Goal: Use online tool/utility: Use online tool/utility

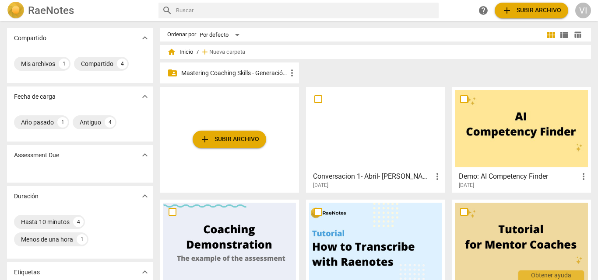
click at [254, 74] on p "Mastering Coaching Skills - Generación 31" at bounding box center [233, 73] width 105 height 9
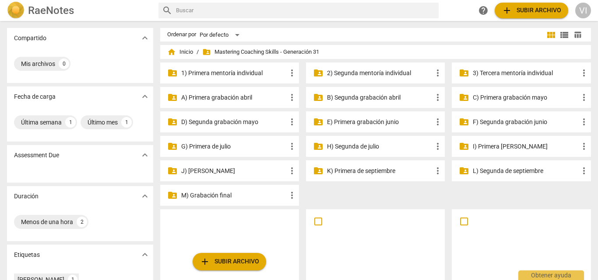
click at [359, 146] on p "H) Segunda de julio" at bounding box center [379, 146] width 105 height 9
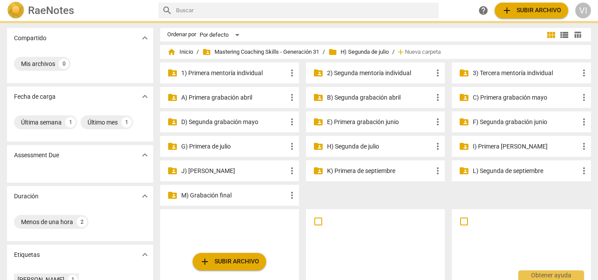
click at [359, 146] on p "H) Segunda de julio" at bounding box center [379, 146] width 105 height 9
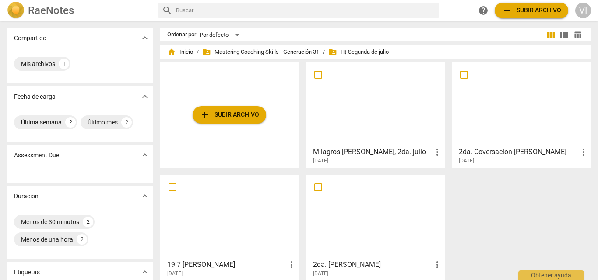
click at [366, 130] on div at bounding box center [375, 104] width 133 height 77
click at [366, 0] on html "RaeNotes search help add Subir archivo VI Compartido expand_more Mis archivos 1…" at bounding box center [299, 0] width 598 height 0
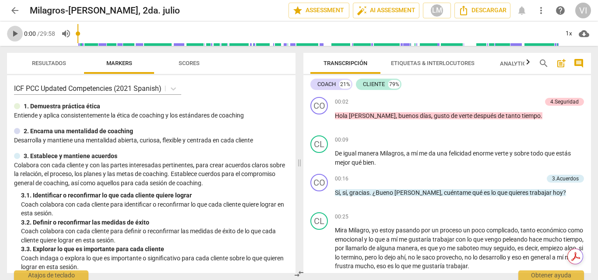
click at [17, 34] on span "play_arrow" at bounding box center [15, 33] width 10 height 10
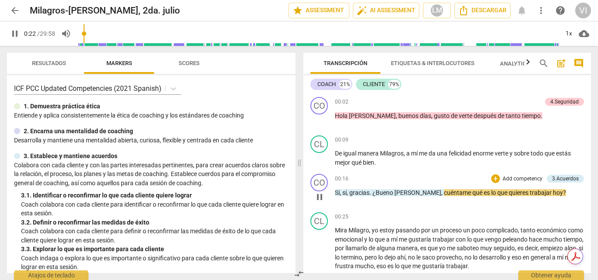
click at [517, 177] on p "Add competency" at bounding box center [522, 179] width 42 height 8
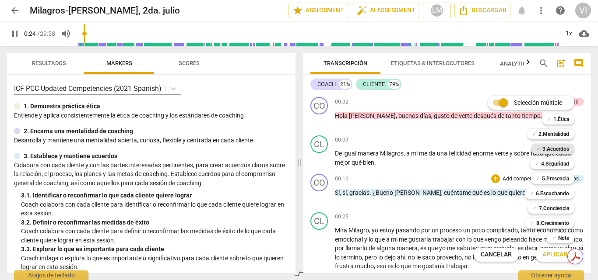
click at [550, 147] on b "3.Acuerdos" at bounding box center [555, 149] width 27 height 10
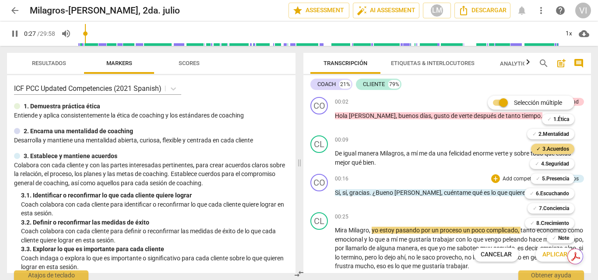
click at [560, 261] on button "Aplicar" at bounding box center [554, 255] width 39 height 16
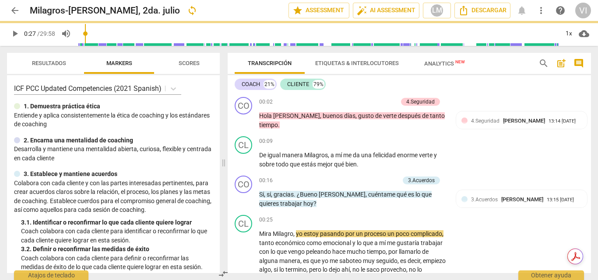
type input "27"
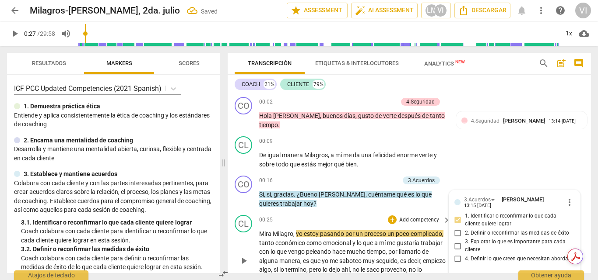
scroll to position [95, 0]
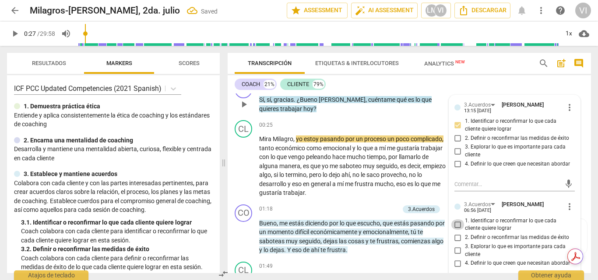
click at [458, 224] on input "1. Identificar o reconfirmar lo que cada cliente quiere lograr" at bounding box center [458, 225] width 14 height 10
checkbox input "true"
click at [14, 37] on span "play_arrow" at bounding box center [15, 33] width 10 height 10
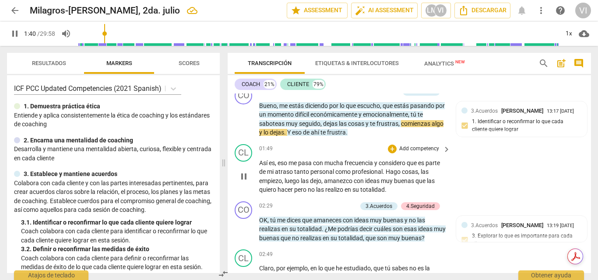
scroll to position [226, 0]
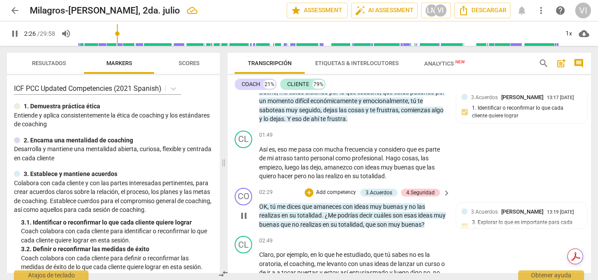
click at [348, 194] on p "Add competency" at bounding box center [336, 193] width 42 height 8
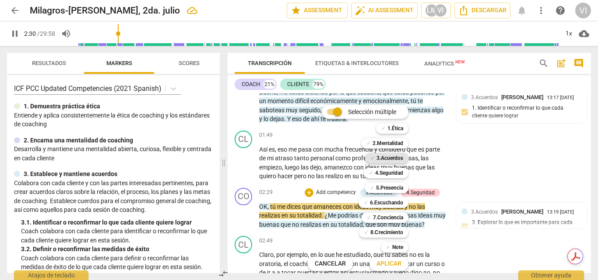
click at [386, 160] on b "3.Acuerdos" at bounding box center [389, 158] width 27 height 10
click at [386, 203] on b "6.Escuchando" at bounding box center [386, 203] width 33 height 10
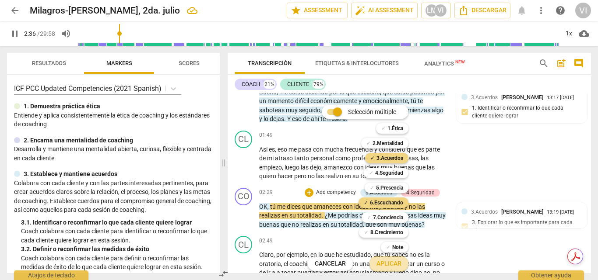
click at [388, 266] on span "Aplicar" at bounding box center [388, 264] width 25 height 9
type input "157"
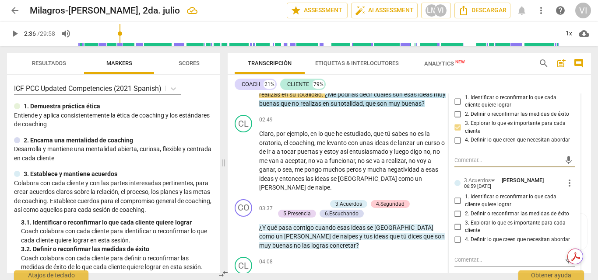
scroll to position [377, 0]
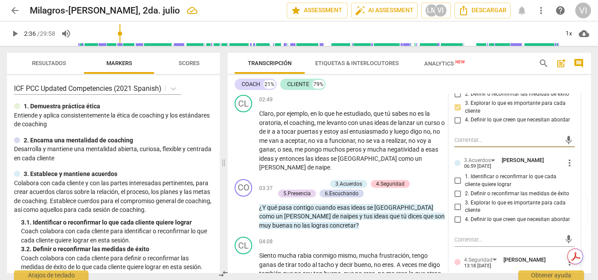
click at [457, 204] on input "3. Explorar lo que es importante para cada cliente" at bounding box center [458, 207] width 14 height 10
checkbox input "true"
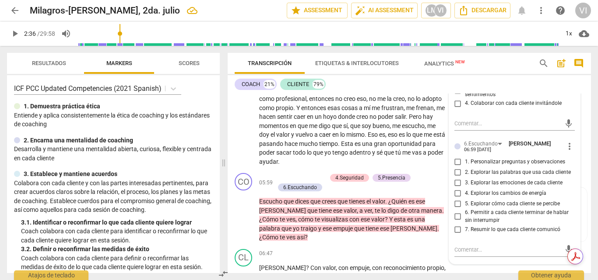
scroll to position [596, 0]
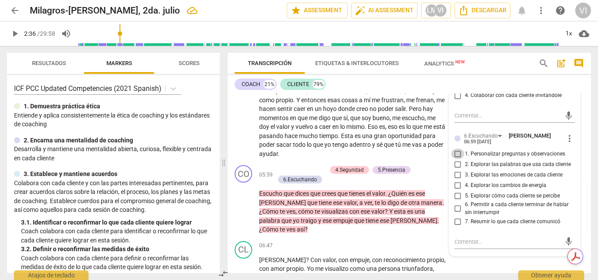
click at [457, 157] on input "1. Personalizar preguntas y observaciones" at bounding box center [458, 154] width 14 height 10
checkbox input "true"
click at [454, 162] on input "2. Explorar las palabras que usa cada cliente" at bounding box center [458, 164] width 14 height 10
checkbox input "true"
click at [455, 207] on input "6. Permitir a cada cliente terminar de hablar sin interrumpir" at bounding box center [458, 209] width 14 height 10
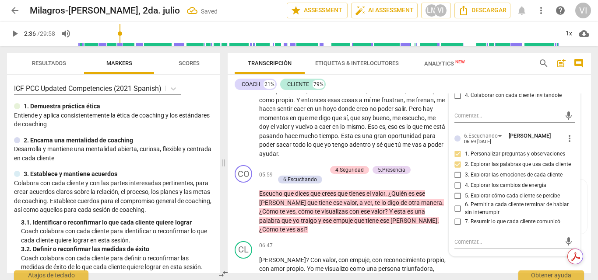
checkbox input "true"
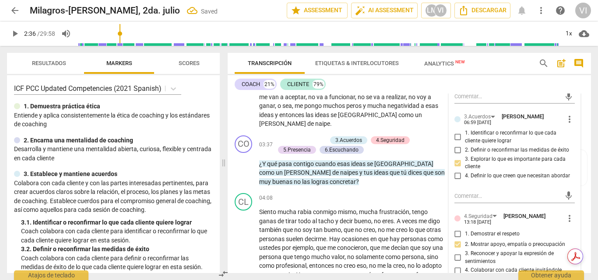
scroll to position [377, 0]
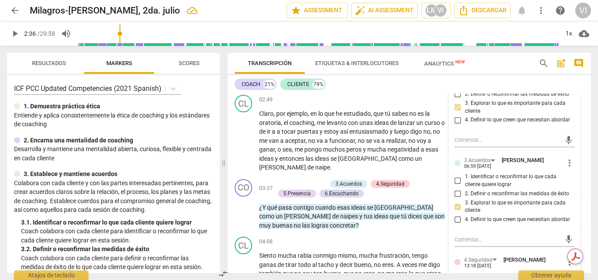
click at [15, 35] on span "play_arrow" at bounding box center [15, 33] width 10 height 10
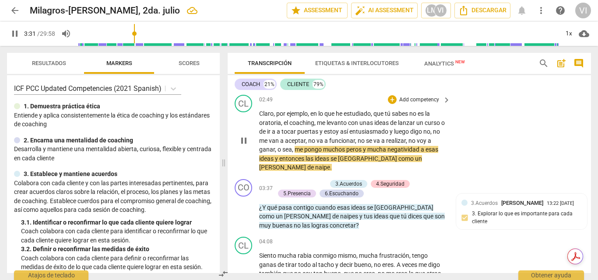
scroll to position [421, 0]
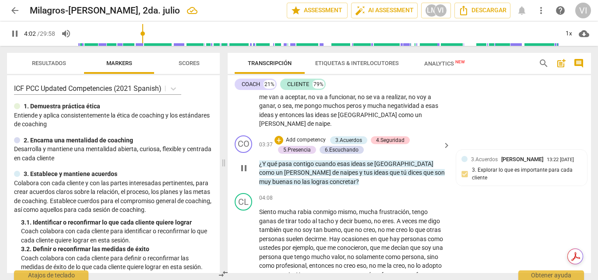
click at [314, 136] on p "Add competency" at bounding box center [306, 140] width 42 height 8
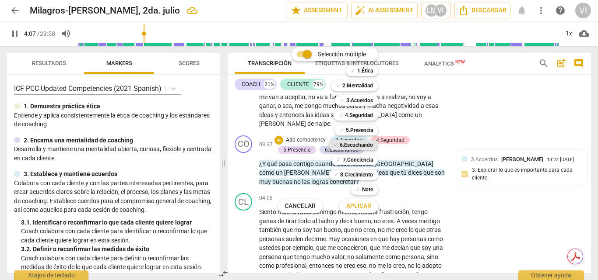
click at [362, 144] on b "6.Escuchando" at bounding box center [355, 145] width 33 height 10
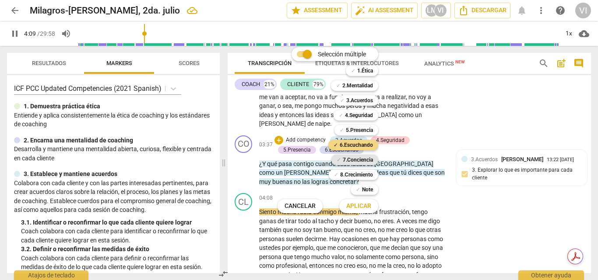
click at [358, 161] on b "7.Conciencia" at bounding box center [358, 160] width 30 height 10
click at [360, 129] on b "5.Presencia" at bounding box center [359, 130] width 27 height 10
click at [359, 116] on b "4.Seguridad" at bounding box center [359, 115] width 28 height 10
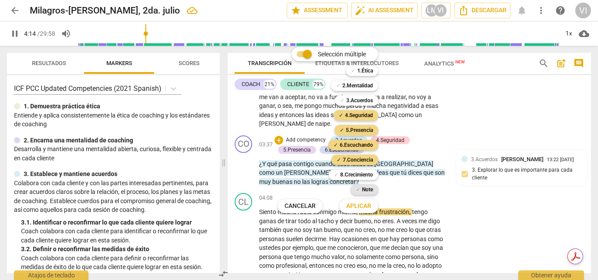
click at [365, 188] on b "Note" at bounding box center [367, 190] width 11 height 10
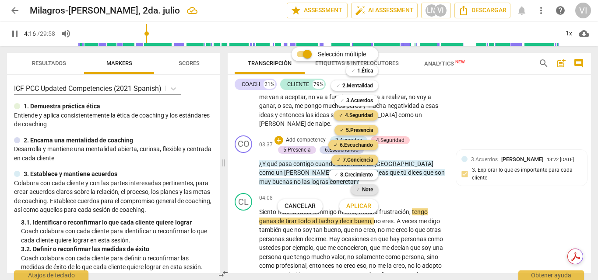
click at [365, 188] on b "Note" at bounding box center [367, 190] width 11 height 10
click at [360, 207] on span "Aplicar" at bounding box center [358, 206] width 25 height 9
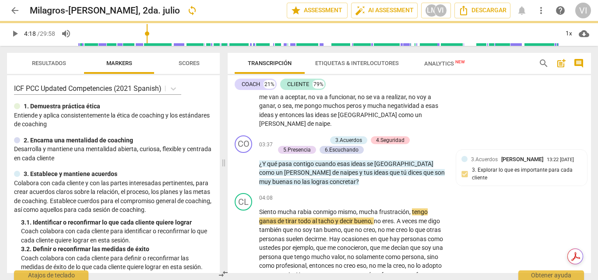
type input "258"
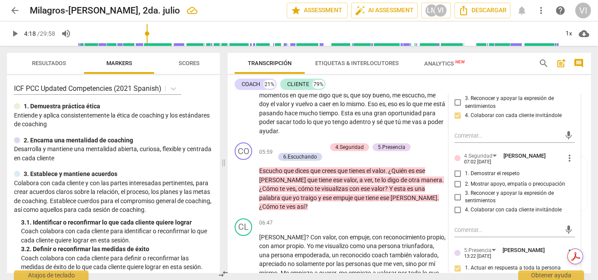
scroll to position [640, 0]
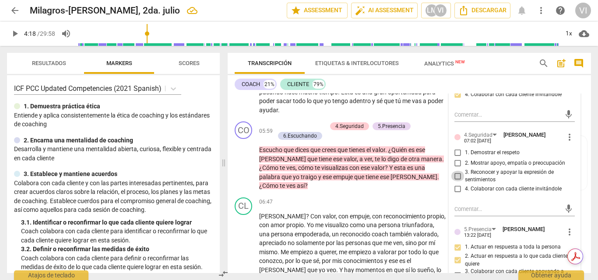
click at [457, 171] on input "3. Reconocer y apoyar la expresión de sentimientos" at bounding box center [458, 176] width 14 height 10
checkbox input "true"
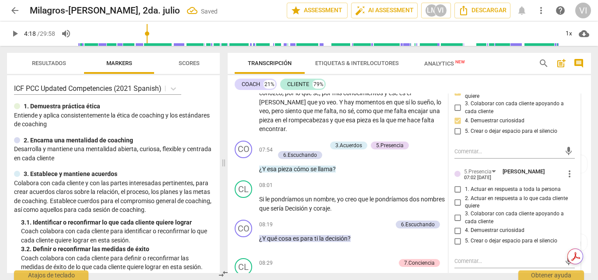
scroll to position [815, 0]
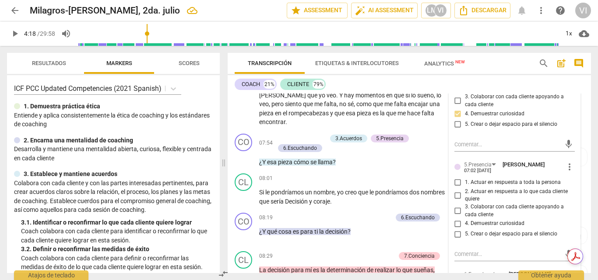
click at [455, 178] on input "1. Actuar en respuesta a toda la persona" at bounding box center [458, 183] width 14 height 10
checkbox input "true"
click at [455, 219] on input "4. Demuestrar curiosidad" at bounding box center [458, 224] width 14 height 10
checkbox input "true"
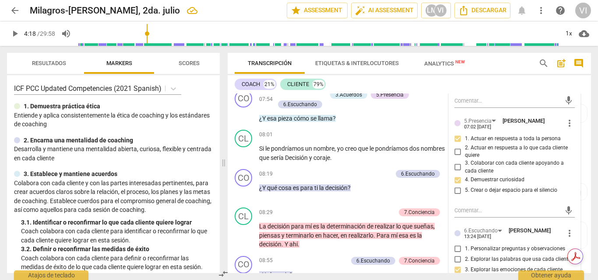
scroll to position [902, 0]
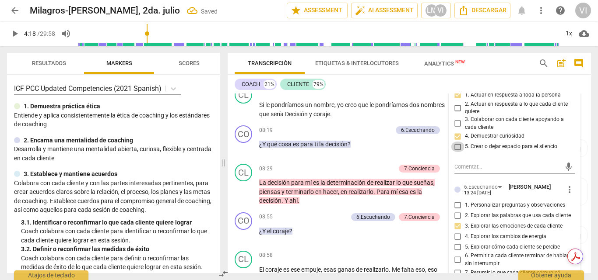
click at [455, 142] on input "5. Crear o dejar espacio para el silencio" at bounding box center [458, 147] width 14 height 10
checkbox input "true"
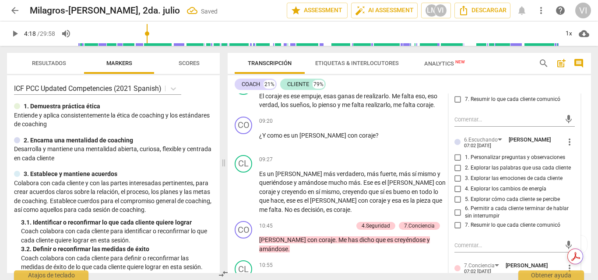
scroll to position [1077, 0]
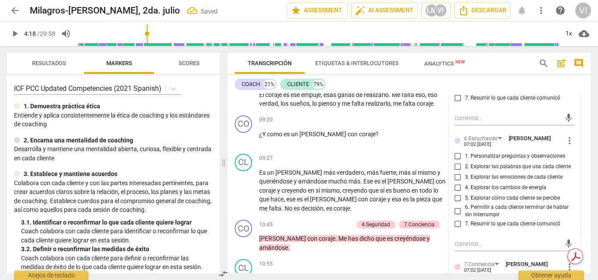
click at [456, 172] on input "3. Explorar las emociones de cada cliente" at bounding box center [458, 177] width 14 height 10
checkbox input "true"
click at [456, 162] on input "2. Explorar las palabras que usa cada cliente" at bounding box center [458, 167] width 14 height 10
checkbox input "true"
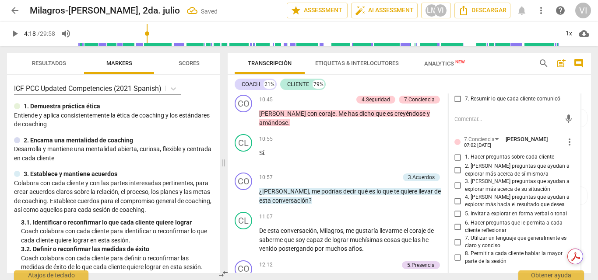
scroll to position [1208, 0]
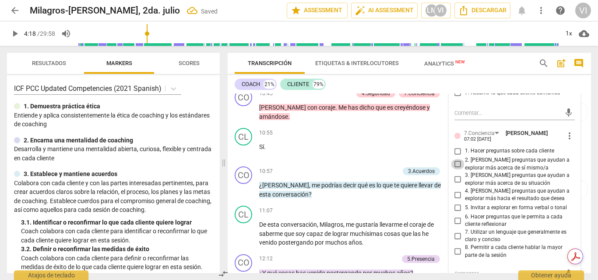
click at [455, 159] on input "2. [PERSON_NAME] preguntas que ayudan a explorar más acerca de sí mismo/a" at bounding box center [458, 164] width 14 height 10
checkbox input "true"
click at [455, 175] on input "3. [PERSON_NAME] preguntas que ayudan a explorar más acerca de su situación" at bounding box center [458, 180] width 14 height 10
checkbox input "true"
click at [455, 216] on input "6. Hacer preguntas que le permita a cada cliente reflexionar" at bounding box center [458, 221] width 14 height 10
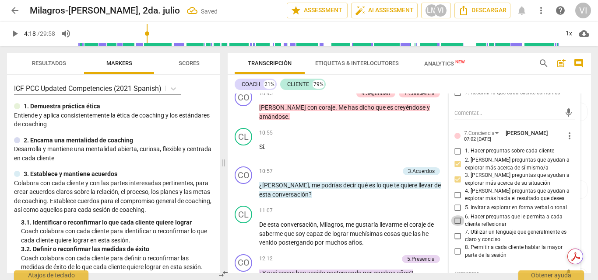
checkbox input "true"
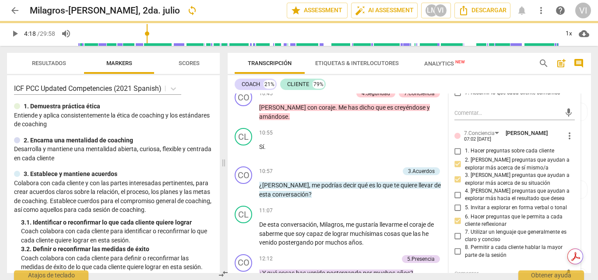
click at [13, 35] on span "play_arrow" at bounding box center [15, 33] width 10 height 10
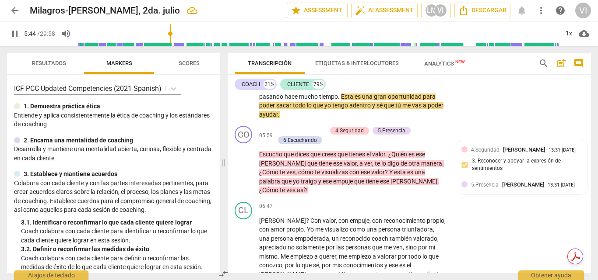
scroll to position [657, 0]
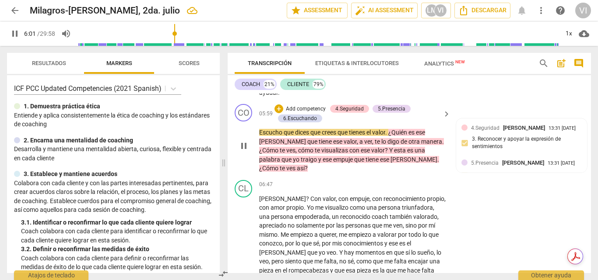
click at [301, 105] on p "Add competency" at bounding box center [306, 109] width 42 height 8
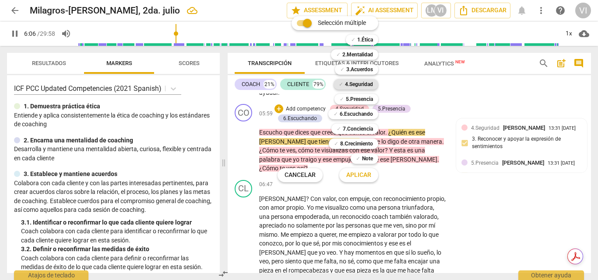
click at [360, 86] on b "4.Seguridad" at bounding box center [359, 84] width 28 height 10
click at [359, 98] on b "5.Presencia" at bounding box center [359, 99] width 27 height 10
click at [355, 114] on b "6.Escuchando" at bounding box center [355, 114] width 33 height 10
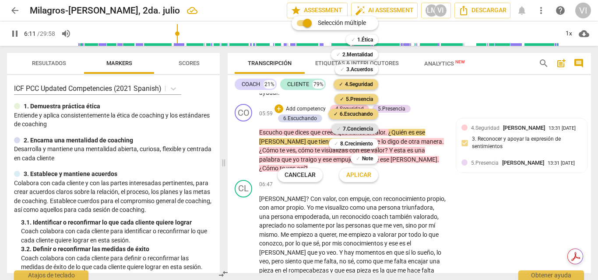
click at [357, 129] on b "7.Conciencia" at bounding box center [358, 129] width 30 height 10
click at [361, 176] on span "Aplicar" at bounding box center [358, 175] width 25 height 9
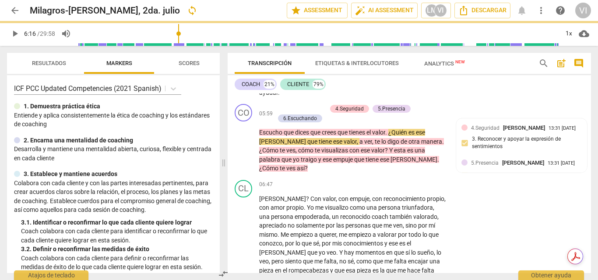
type input "376"
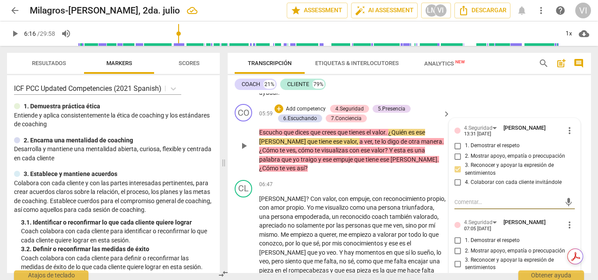
scroll to position [701, 0]
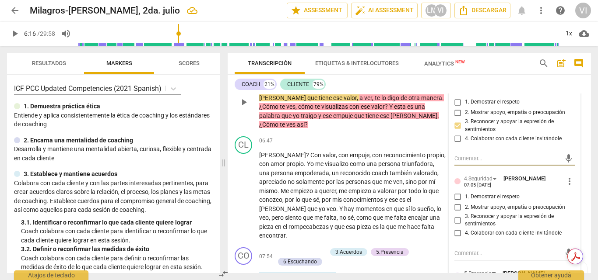
click at [456, 203] on input "2. Mostrar apoyo, empatía o preocupación" at bounding box center [458, 208] width 14 height 10
checkbox input "true"
click at [454, 215] on input "3. Reconocer y apoyar la expresión de sentimientos" at bounding box center [458, 220] width 14 height 10
checkbox input "true"
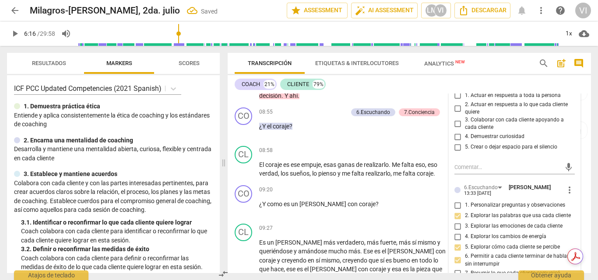
scroll to position [920, 0]
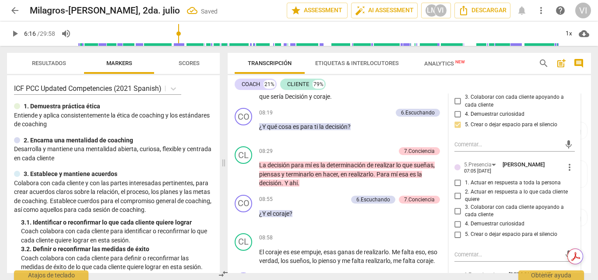
click at [455, 230] on input "5. Crear o dejar espacio para el silencio" at bounding box center [458, 235] width 14 height 10
checkbox input "true"
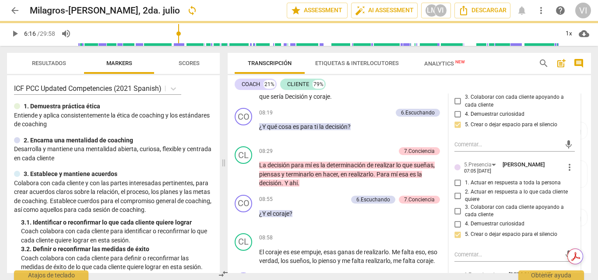
click at [455, 191] on input "2. Actuar en respuesta a lo que cada cliente quiere" at bounding box center [458, 196] width 14 height 10
checkbox input "true"
click at [458, 206] on input "3. Colaborar con cada cliente apoyando a cada cliente" at bounding box center [458, 211] width 14 height 10
checkbox input "true"
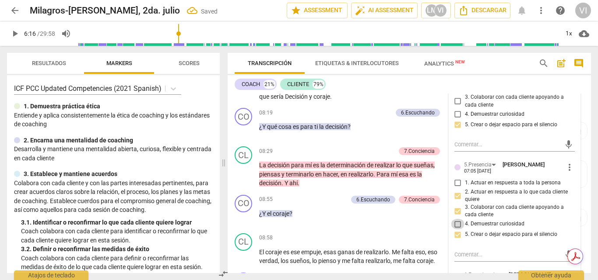
click at [457, 219] on input "4. Demuestrar curiosidad" at bounding box center [458, 224] width 14 height 10
checkbox input "true"
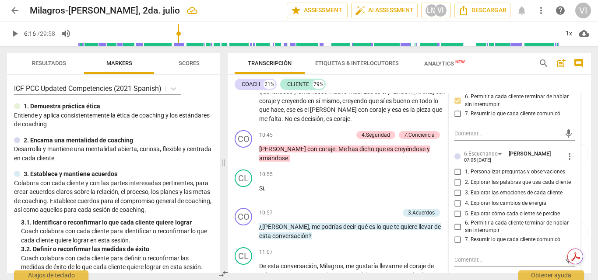
scroll to position [1182, 0]
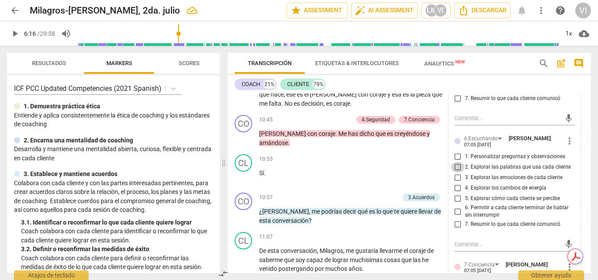
click at [455, 162] on input "2. Explorar las palabras que usa cada cliente" at bounding box center [458, 167] width 14 height 10
checkbox input "true"
click at [456, 194] on input "5. Explorar cómo cada cliente se percibe" at bounding box center [458, 199] width 14 height 10
checkbox input "true"
click at [15, 35] on span "play_arrow" at bounding box center [15, 33] width 10 height 10
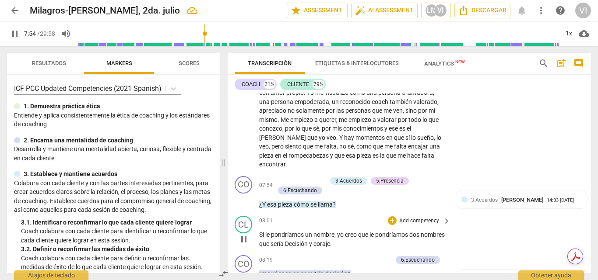
scroll to position [770, 0]
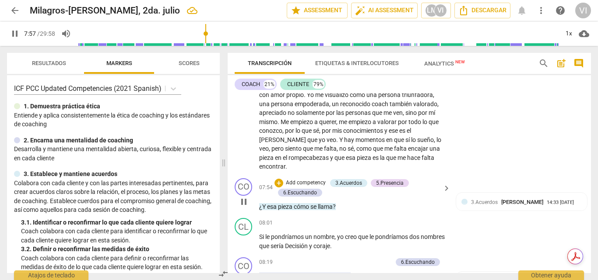
click at [315, 179] on p "Add competency" at bounding box center [306, 183] width 42 height 8
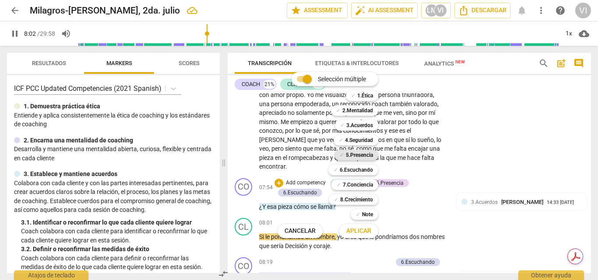
click at [368, 157] on b "5.Presencia" at bounding box center [359, 155] width 27 height 10
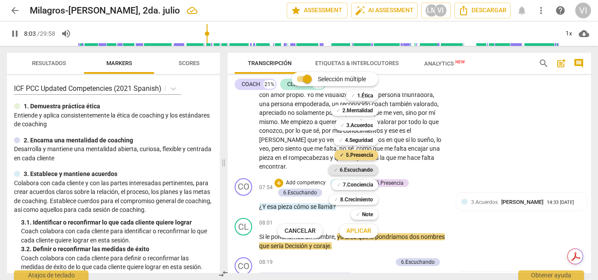
click at [366, 170] on b "6.Escuchando" at bounding box center [355, 170] width 33 height 10
click at [363, 186] on b "7.Conciencia" at bounding box center [358, 185] width 30 height 10
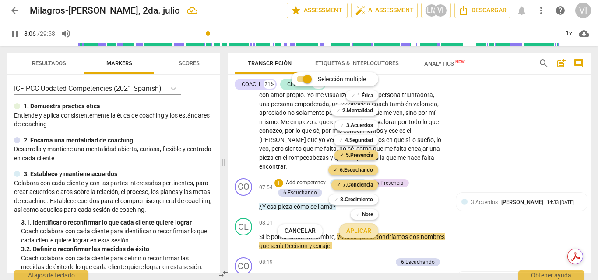
click at [359, 235] on span "Aplicar" at bounding box center [358, 231] width 25 height 9
type input "487"
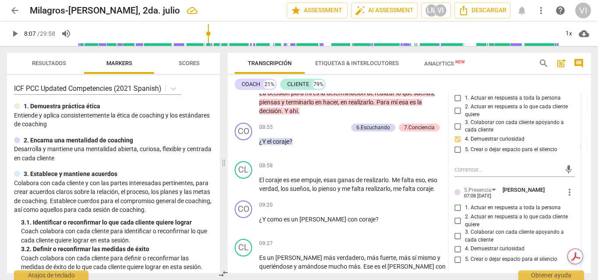
scroll to position [1032, 0]
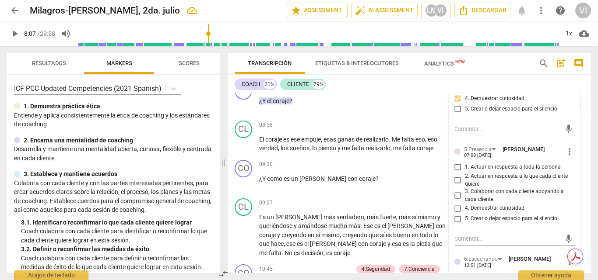
click at [454, 175] on input "2. Actuar en respuesta a lo que cada cliente quiere" at bounding box center [458, 180] width 14 height 10
checkbox input "true"
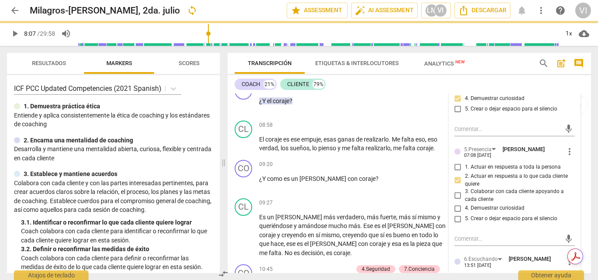
click at [456, 203] on input "4. Demuestrar curiosidad" at bounding box center [458, 208] width 14 height 10
checkbox input "true"
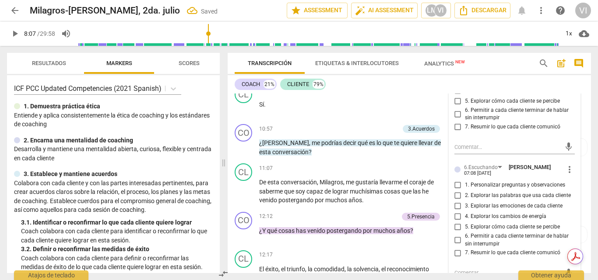
scroll to position [1251, 0]
click at [454, 190] on input "2. Explorar las palabras que usa cada cliente" at bounding box center [458, 195] width 14 height 10
checkbox input "true"
click at [456, 235] on input "6. Permitir a cada cliente terminar de hablar sin interrumpir" at bounding box center [458, 240] width 14 height 10
checkbox input "true"
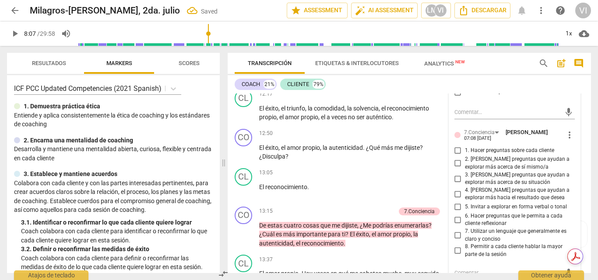
scroll to position [1426, 0]
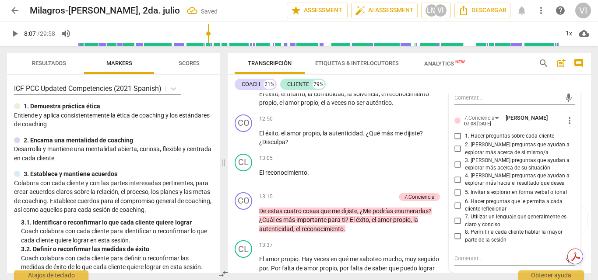
click at [453, 144] on input "2. [PERSON_NAME] preguntas que ayudan a explorar más acerca de sí mismo/a" at bounding box center [458, 149] width 14 height 10
checkbox input "true"
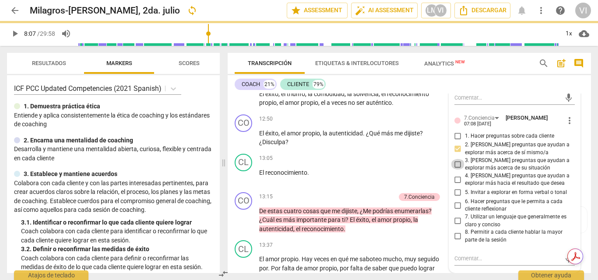
click at [454, 159] on input "3. [PERSON_NAME] preguntas que ayudan a explorar más acerca de su situación" at bounding box center [458, 164] width 14 height 10
checkbox input "true"
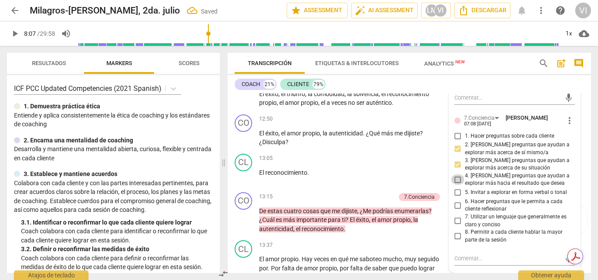
click at [455, 175] on input "4. [PERSON_NAME] preguntas que ayudan a explorar más hacia el resultado que des…" at bounding box center [458, 180] width 14 height 10
checkbox input "true"
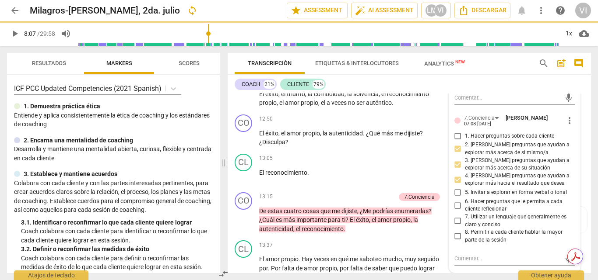
click at [455, 200] on input "6. Hacer preguntas que le permita a cada cliente reflexionar" at bounding box center [458, 205] width 14 height 10
checkbox input "true"
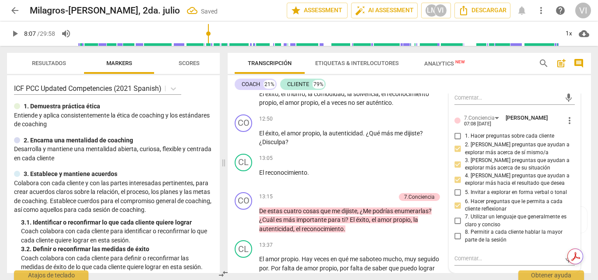
click at [455, 216] on input "7. Utilizar un lenguaje que generalmente es claro y conciso" at bounding box center [458, 221] width 14 height 10
checkbox input "true"
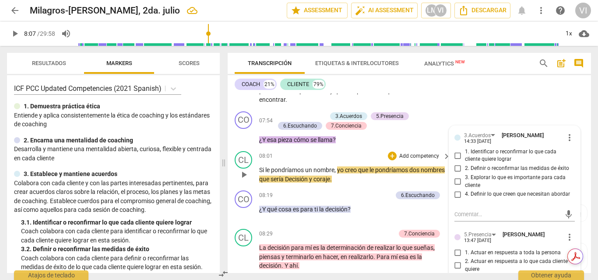
scroll to position [857, 0]
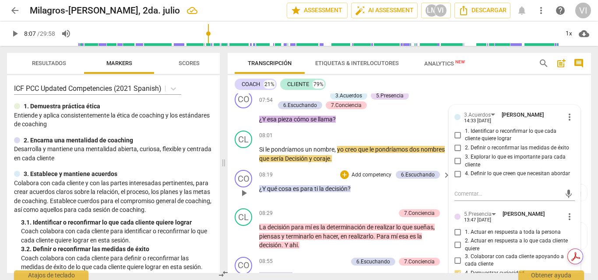
click at [374, 171] on p "Add competency" at bounding box center [371, 175] width 42 height 8
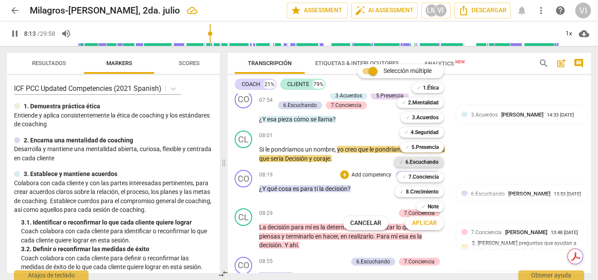
click at [423, 163] on b "6.Escuchando" at bounding box center [421, 162] width 33 height 10
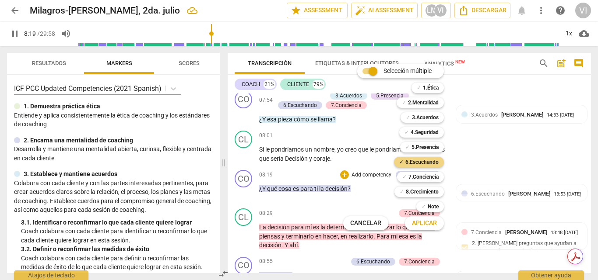
click at [417, 221] on span "Aplicar" at bounding box center [424, 223] width 25 height 9
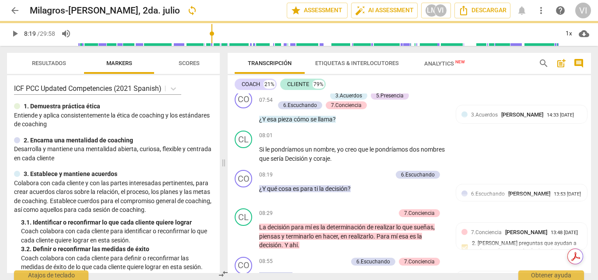
type input "500"
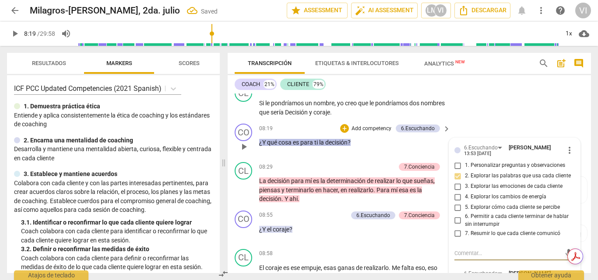
scroll to position [947, 0]
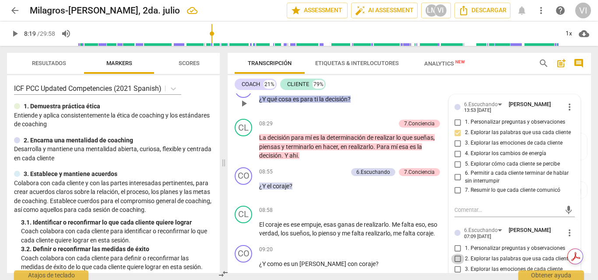
click at [455, 254] on input "2. Explorar las palabras que usa cada cliente" at bounding box center [458, 259] width 14 height 10
checkbox input "true"
click at [13, 33] on span "play_arrow" at bounding box center [15, 33] width 10 height 10
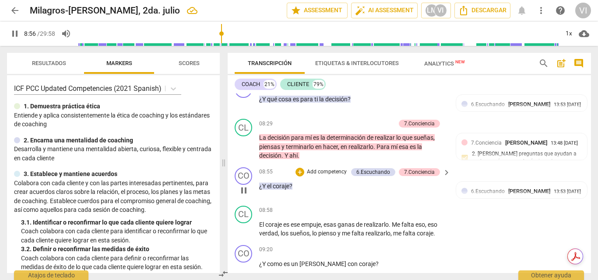
click at [334, 168] on p "Add competency" at bounding box center [327, 172] width 42 height 8
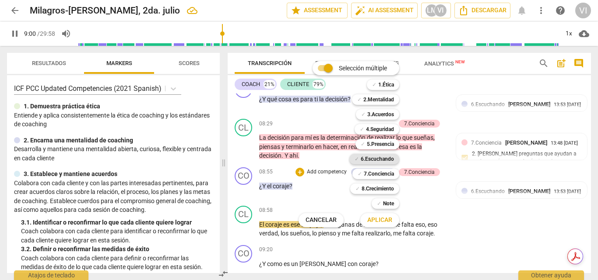
click at [375, 158] on b "6.Escuchando" at bounding box center [376, 159] width 33 height 10
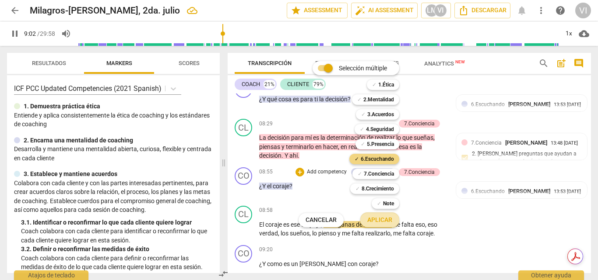
click at [383, 221] on span "Aplicar" at bounding box center [379, 220] width 25 height 9
type input "543"
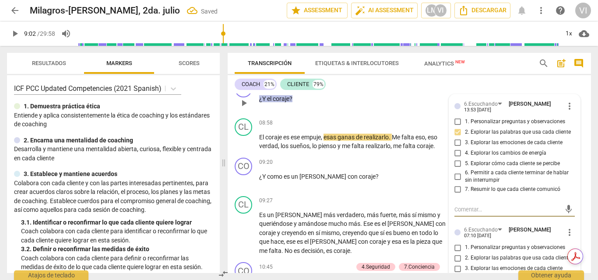
scroll to position [1078, 0]
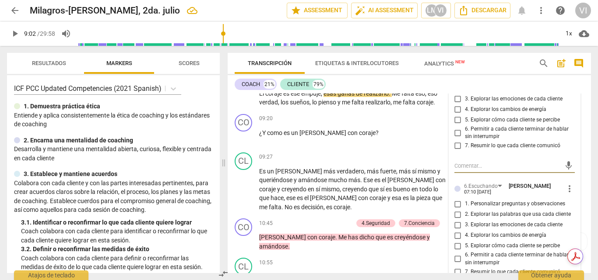
click at [455, 210] on input "2. Explorar las palabras que usa cada cliente" at bounding box center [458, 215] width 14 height 10
checkbox input "true"
click at [14, 35] on span "play_arrow" at bounding box center [15, 33] width 10 height 10
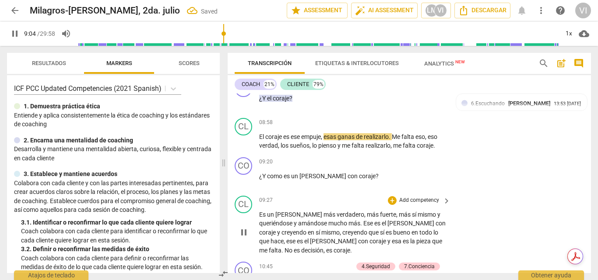
scroll to position [1035, 0]
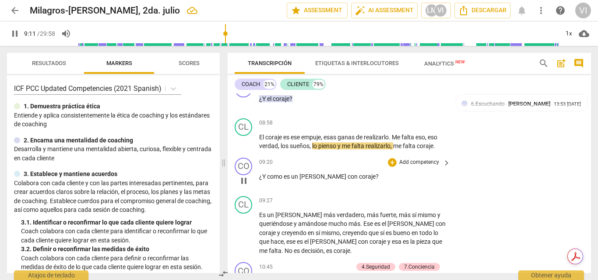
click at [411, 159] on p "Add competency" at bounding box center [419, 163] width 42 height 8
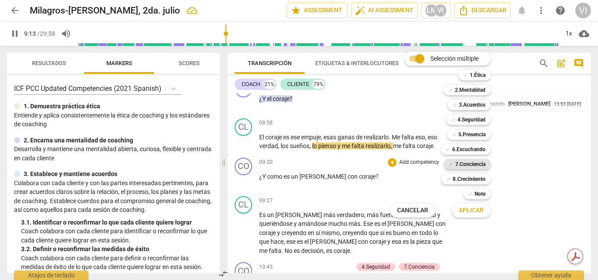
click at [465, 163] on b "7.Conciencia" at bounding box center [470, 164] width 30 height 10
click at [459, 179] on b "8.Сrecimiento" at bounding box center [468, 179] width 33 height 10
click at [467, 214] on span "Aplicar" at bounding box center [470, 210] width 25 height 9
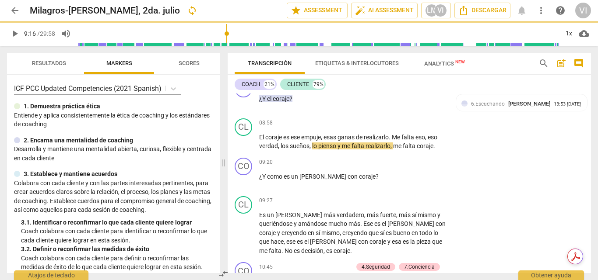
type input "556"
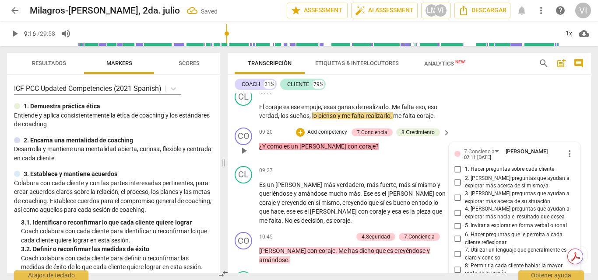
scroll to position [1059, 0]
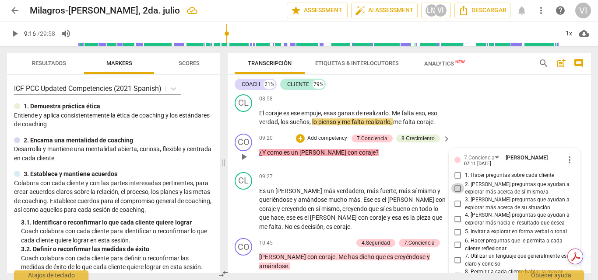
click at [456, 183] on input "2. [PERSON_NAME] preguntas que ayudan a explorar más acerca de sí mismo/a" at bounding box center [458, 188] width 14 height 10
checkbox input "true"
click at [455, 199] on input "3. [PERSON_NAME] preguntas que ayudan a explorar más acerca de su situación" at bounding box center [458, 204] width 14 height 10
checkbox input "true"
click at [456, 240] on input "6. Hacer preguntas que le permita a cada cliente reflexionar" at bounding box center [458, 245] width 14 height 10
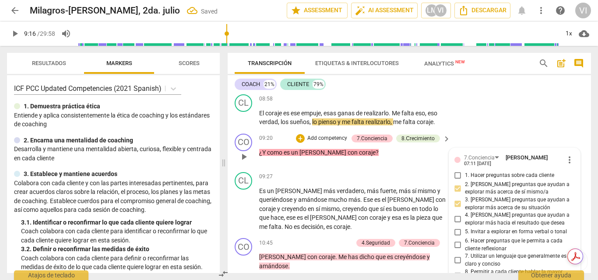
checkbox input "true"
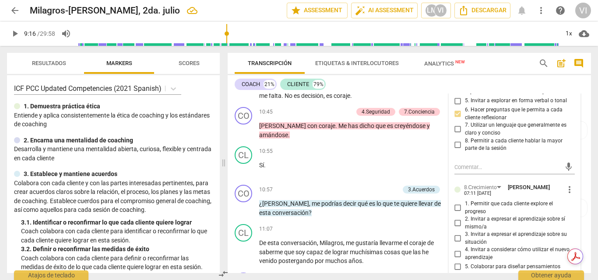
scroll to position [1234, 0]
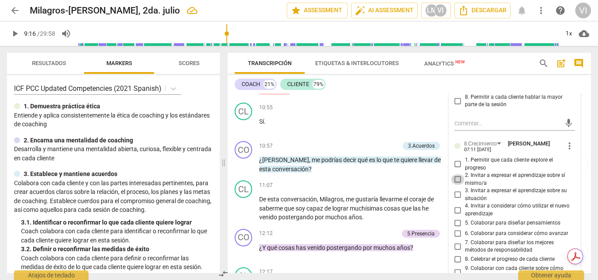
click at [453, 175] on input "2. Invitar a expresar el aprendizaje sobre sí mismo/a" at bounding box center [458, 180] width 14 height 10
checkbox input "true"
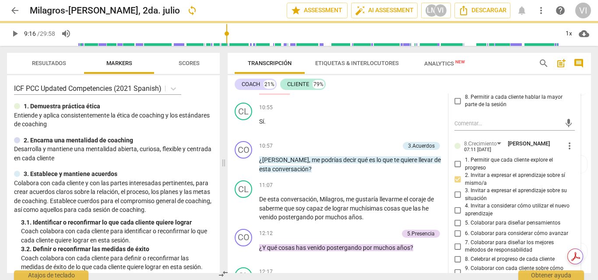
click at [455, 190] on input "3. Invitar a expresar el aprendizaje sobre su situación" at bounding box center [458, 195] width 14 height 10
checkbox input "true"
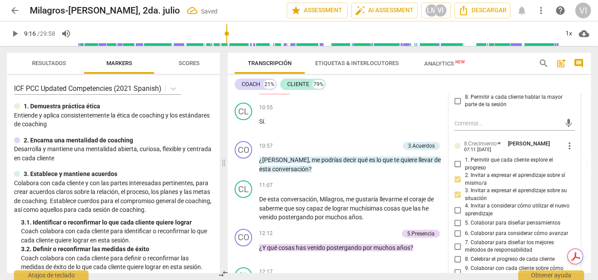
scroll to position [1277, 0]
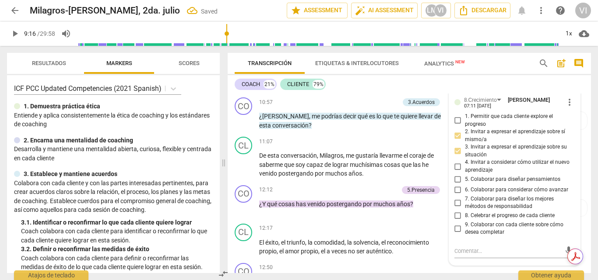
click at [456, 175] on input "5. Colaborar para diseñar pensamientos" at bounding box center [458, 180] width 14 height 10
checkbox input "true"
click at [15, 32] on span "play_arrow" at bounding box center [15, 33] width 10 height 10
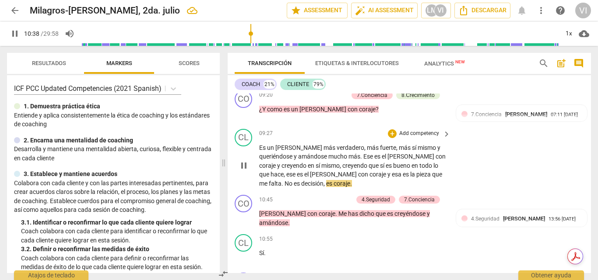
scroll to position [1102, 0]
click at [336, 196] on p "Add competency" at bounding box center [332, 200] width 42 height 8
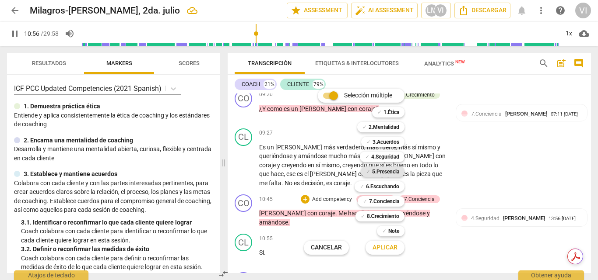
click at [394, 172] on b "5.Presencia" at bounding box center [385, 172] width 27 height 10
click at [393, 187] on b "6.Escuchando" at bounding box center [382, 187] width 33 height 10
click at [385, 203] on b "7.Conciencia" at bounding box center [384, 201] width 30 height 10
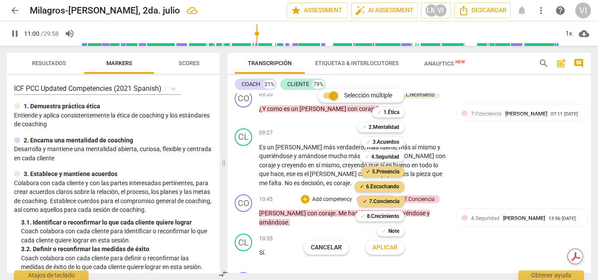
click at [385, 247] on span "Aplicar" at bounding box center [384, 248] width 25 height 9
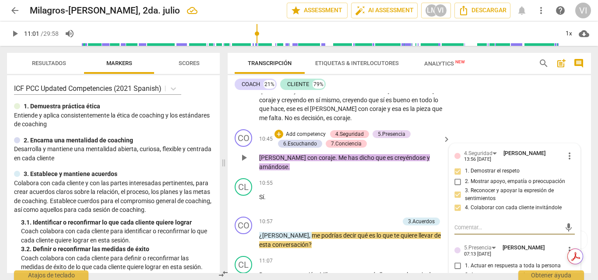
scroll to position [1146, 0]
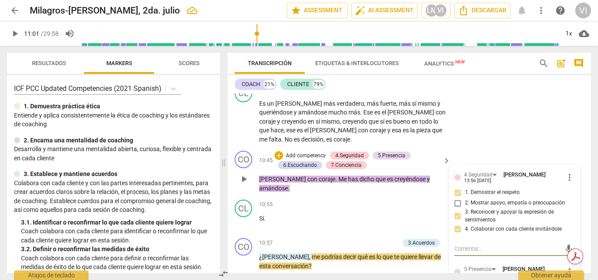
click at [312, 152] on p "Add competency" at bounding box center [306, 156] width 42 height 8
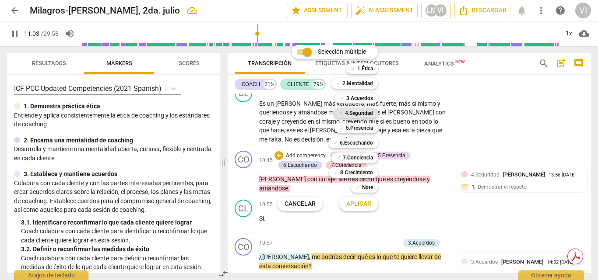
click at [361, 113] on b "4.Seguridad" at bounding box center [359, 113] width 28 height 10
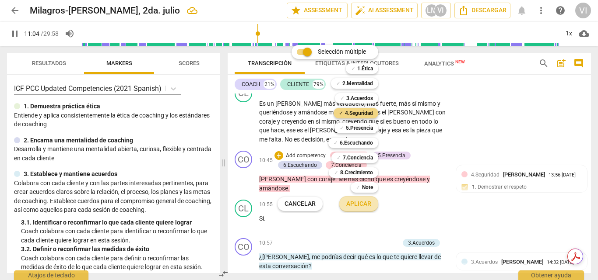
click at [358, 202] on span "Aplicar" at bounding box center [358, 204] width 25 height 9
type input "665"
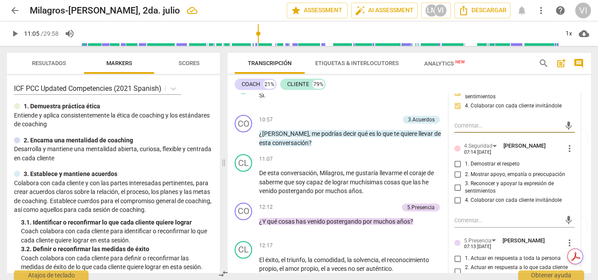
scroll to position [1277, 0]
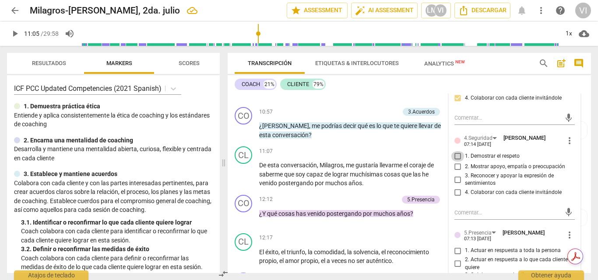
click at [453, 151] on input "1. Demostrar el respeto" at bounding box center [458, 156] width 14 height 10
checkbox input "true"
click at [455, 175] on input "3. Reconocer y apoyar la expresión de sentimientos" at bounding box center [458, 180] width 14 height 10
checkbox input "true"
drag, startPoint x: 454, startPoint y: 164, endPoint x: 479, endPoint y: 155, distance: 26.2
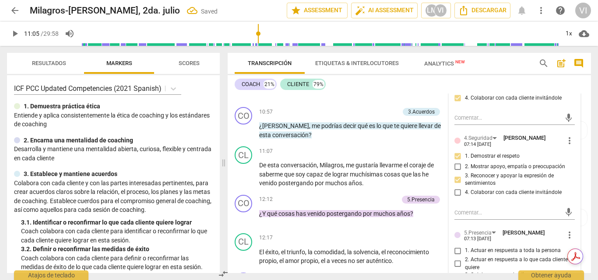
click at [454, 188] on input "4. Colaborar con cada cliente invitándole" at bounding box center [458, 193] width 14 height 10
checkbox input "true"
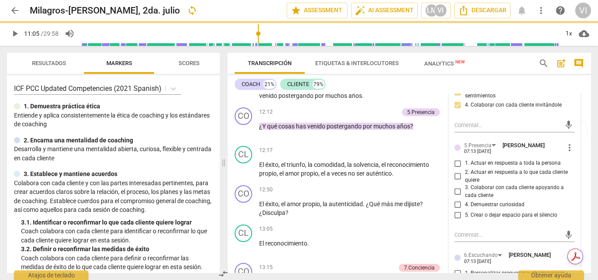
scroll to position [1365, 0]
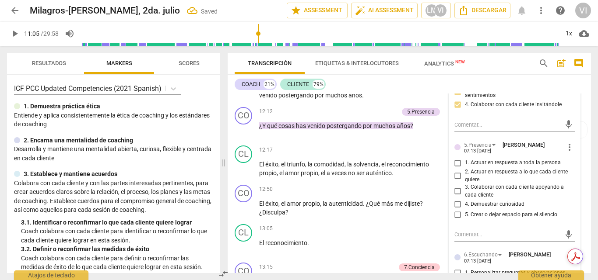
click at [455, 171] on input "2. Actuar en respuesta a lo que cada cliente quiere" at bounding box center [458, 176] width 14 height 10
checkbox input "true"
click at [455, 186] on input "3. Colaborar con cada cliente apoyando a cada cliente" at bounding box center [458, 191] width 14 height 10
checkbox input "true"
click at [457, 210] on input "5. Crear o dejar espacio para el silencio" at bounding box center [458, 215] width 14 height 10
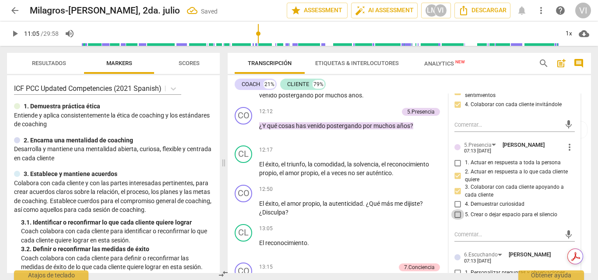
checkbox input "true"
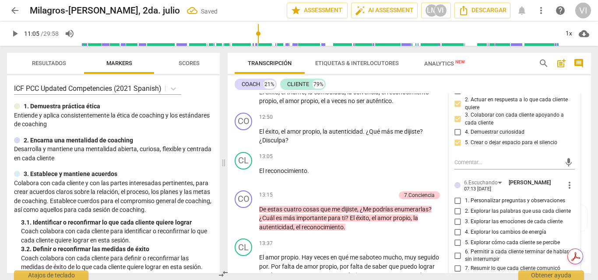
scroll to position [1453, 0]
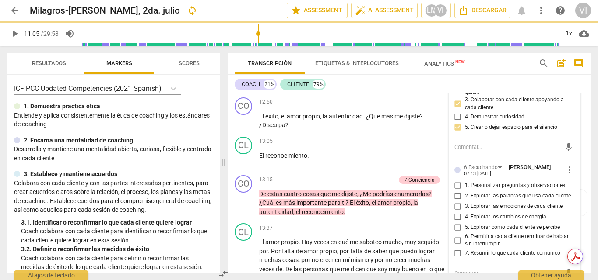
click at [457, 191] on input "2. Explorar las palabras que usa cada cliente" at bounding box center [458, 196] width 14 height 10
checkbox input "true"
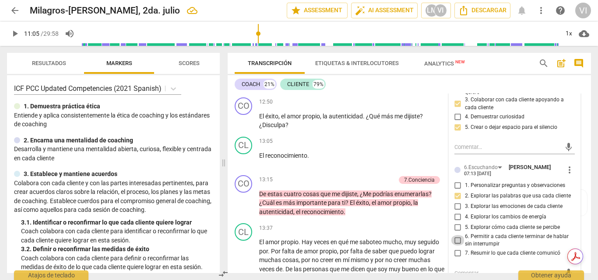
click at [456, 235] on input "6. Permitir a cada cliente terminar de hablar sin interrumpir" at bounding box center [458, 240] width 14 height 10
checkbox input "true"
click at [454, 248] on input "7. Resumir lo que cada cliente comunicó" at bounding box center [458, 253] width 14 height 10
checkbox input "true"
click at [469, 269] on textarea at bounding box center [507, 273] width 107 height 8
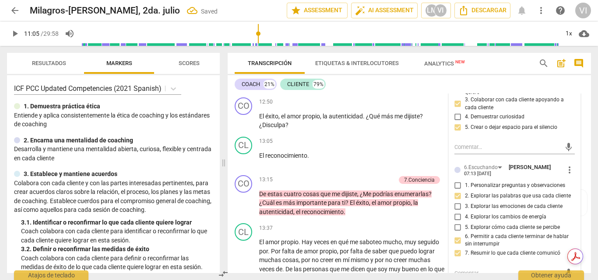
type textarea "A"
type textarea "Ac"
type textarea "Aca"
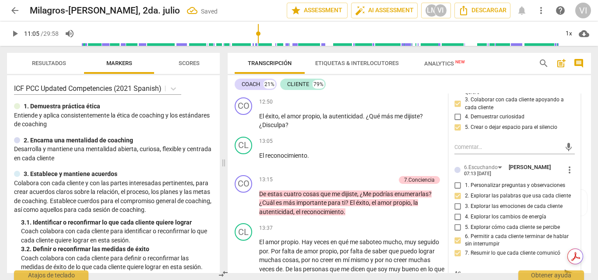
type textarea "Aca"
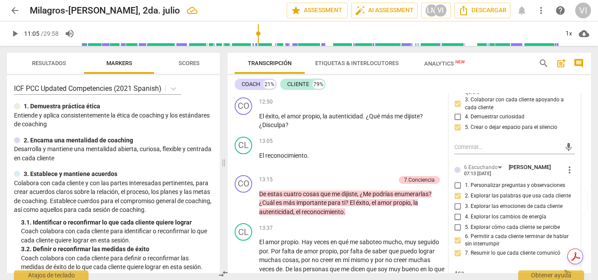
type textarea "Ac"
type textarea "A"
type textarea "a"
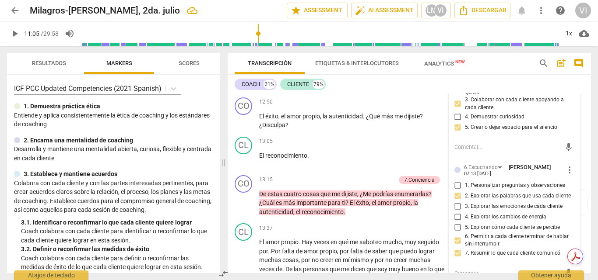
type textarea "a"
type textarea "ac"
type textarea "aca"
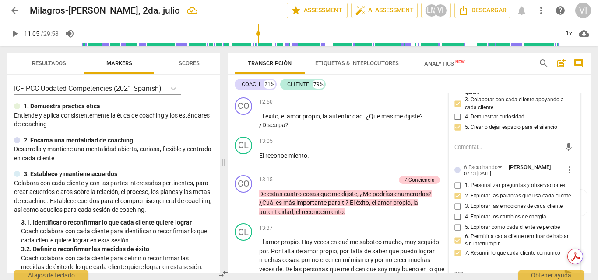
type textarea "ac"
type textarea "a"
type textarea "A"
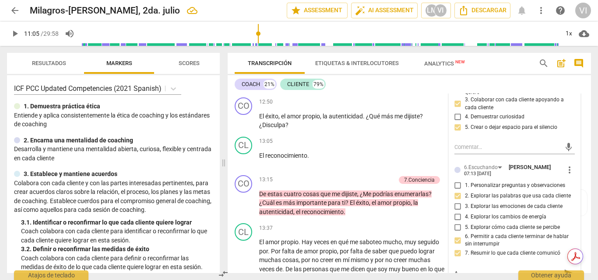
type textarea "Ac"
type textarea "Aca"
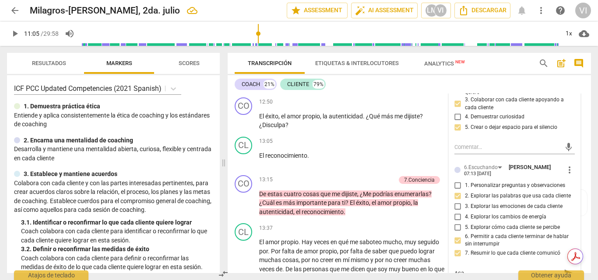
type textarea "Aca"
type textarea "Aca s"
type textarea "Aca se"
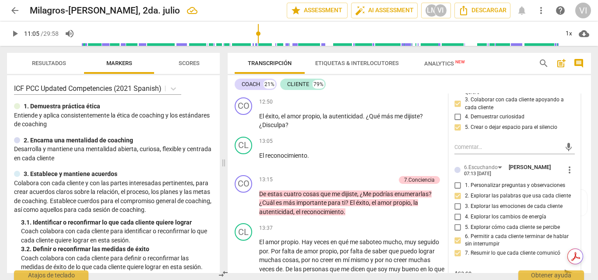
type textarea "Aca se"
type textarea "Aca se p"
type textarea "Aca se po"
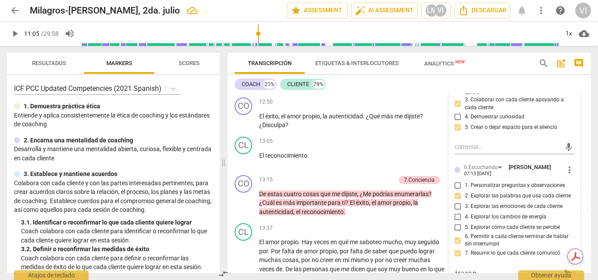
type textarea "Aca se po"
type textarea "Aca se pod"
type textarea "Aca se podr"
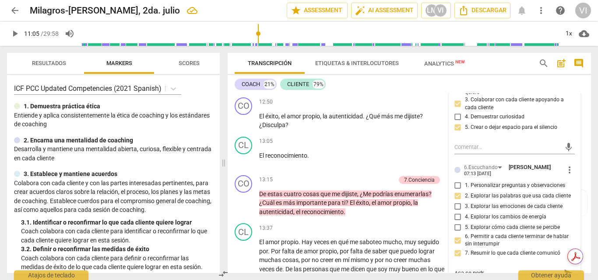
type textarea "Aca se podri"
type textarea "Aca se podria"
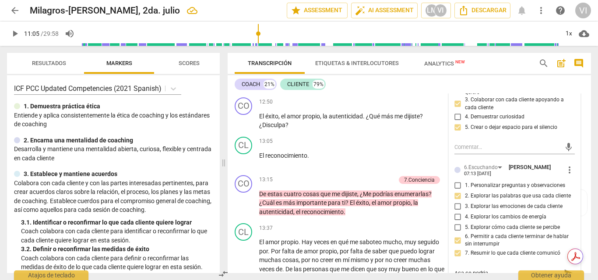
type textarea "Aca se podria"
type textarea "Aca se podri"
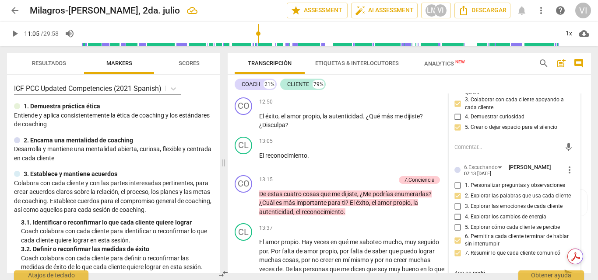
type textarea "Aca se podr"
type textarea "Aca se pod"
type textarea "Aca se po"
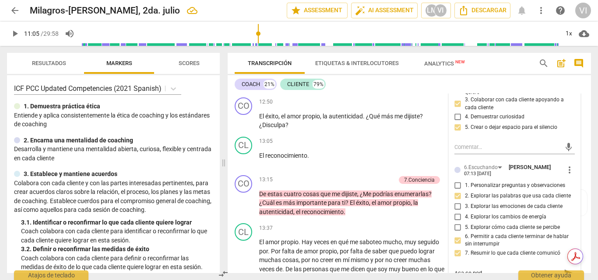
type textarea "Aca se po"
type textarea "Aca se p"
type textarea "Aca se"
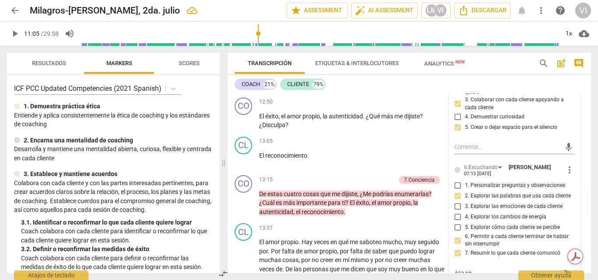
type textarea "Aca se"
type textarea "Aca s"
type textarea "Aca"
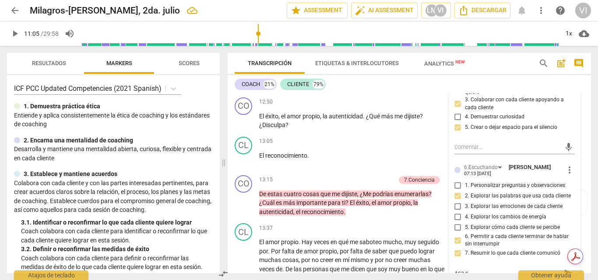
type textarea "Aca"
type textarea "Ac"
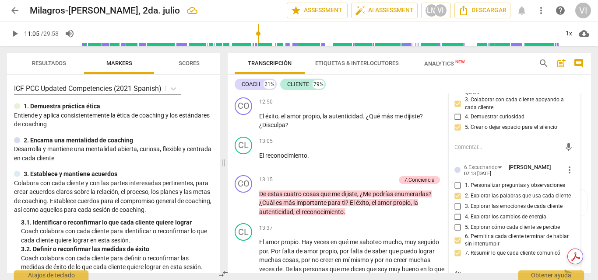
type textarea "A"
type textarea "q"
type textarea "qu"
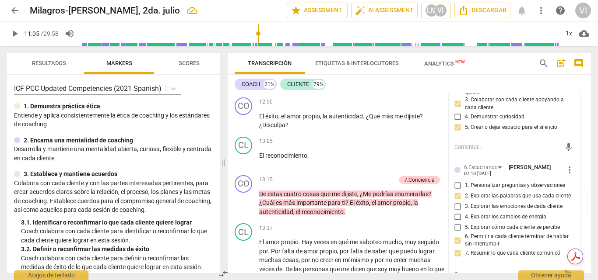
type textarea "qu"
type textarea "que"
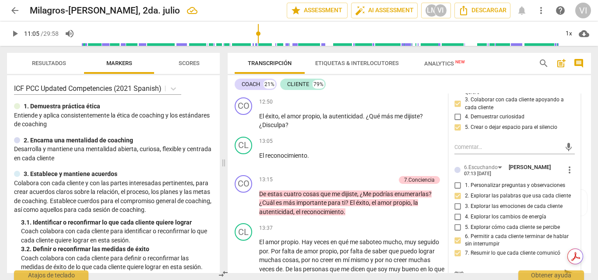
type textarea "que p"
type textarea "que pr"
type textarea "que pre"
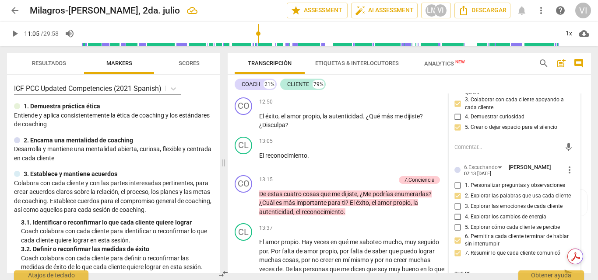
type textarea "que pre"
type textarea "que preg"
type textarea "que pregu"
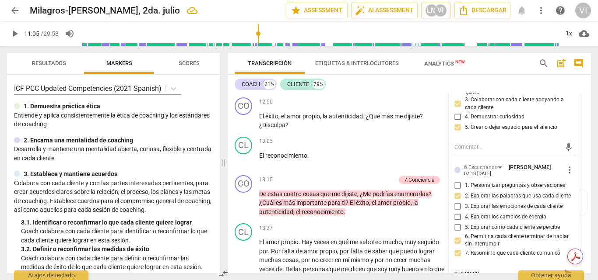
type textarea "que pregun"
type textarea "que pregunt"
type textarea "que pregunta"
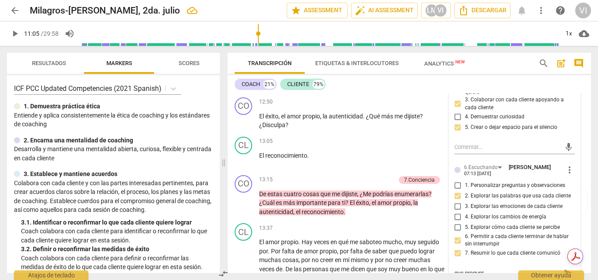
type textarea "que pregunta"
type textarea "que preguntas"
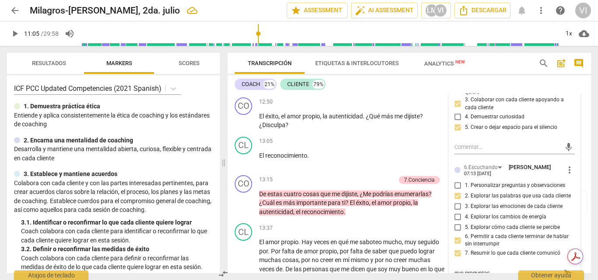
type textarea "que preguntas h"
type textarea "que preguntas hu"
type textarea "que preguntas hub"
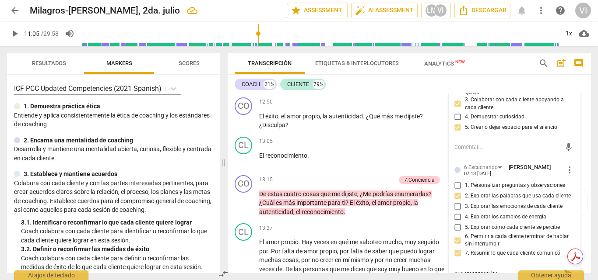
type textarea "que preguntas hub"
type textarea "que preguntas hubi"
type textarea "que preguntas hubie"
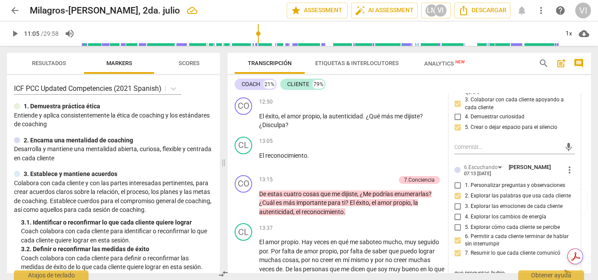
type textarea "que preguntas hubies"
type textarea "que preguntas hubiese"
type textarea "que preguntas hubieses"
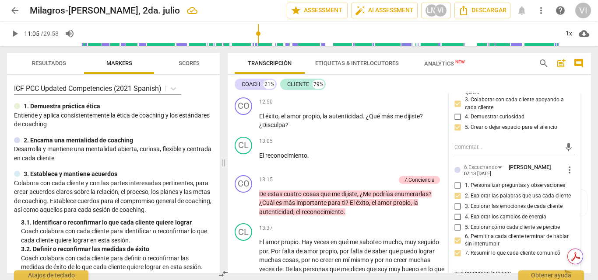
type textarea "que preguntas hubieses"
type textarea "que preguntas hubieses s"
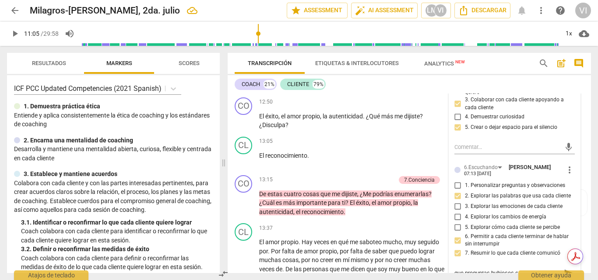
type textarea "que preguntas hubieses su"
type textarea "que preguntas hubieses sum"
type textarea "que preguntas hubieses suma"
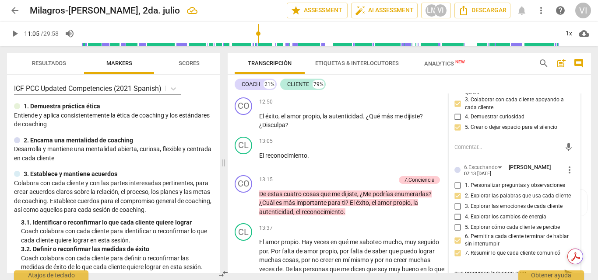
type textarea "que preguntas hubieses suma"
type textarea "que preguntas hubieses sumad"
type textarea "que preguntas hubieses sumado"
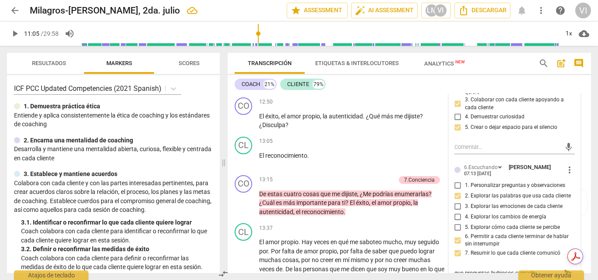
type textarea "que preguntas hubieses sumado"
click at [14, 35] on span "play_arrow" at bounding box center [15, 33] width 10 height 10
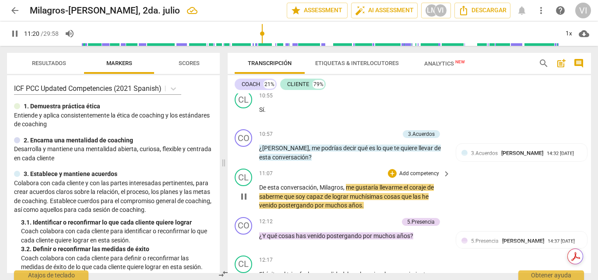
scroll to position [1235, 0]
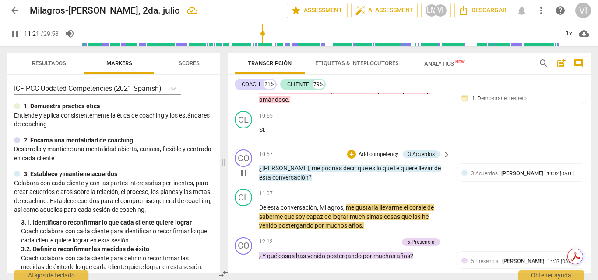
click at [377, 151] on p "Add competency" at bounding box center [378, 155] width 42 height 8
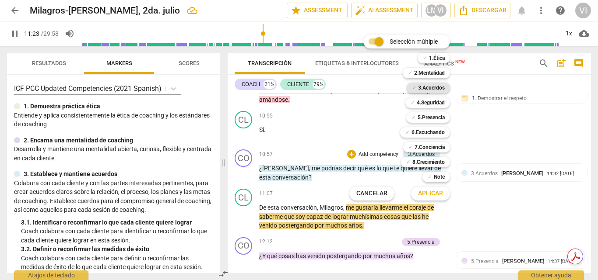
click at [426, 85] on b "3.Acuerdos" at bounding box center [431, 88] width 27 height 10
click at [437, 195] on span "Aplicar" at bounding box center [430, 193] width 25 height 9
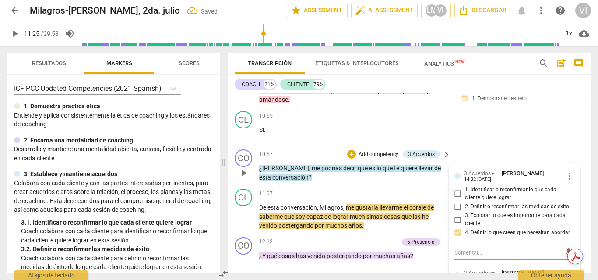
click at [456, 202] on input "2. Definir o reconfirmar las medidas de éxito" at bounding box center [458, 207] width 14 height 10
click at [15, 30] on span "play_arrow" at bounding box center [15, 33] width 10 height 10
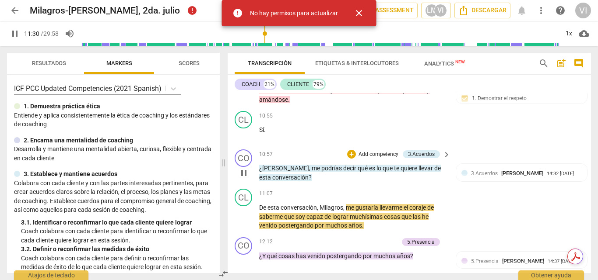
click at [381, 151] on p "Add competency" at bounding box center [378, 155] width 42 height 8
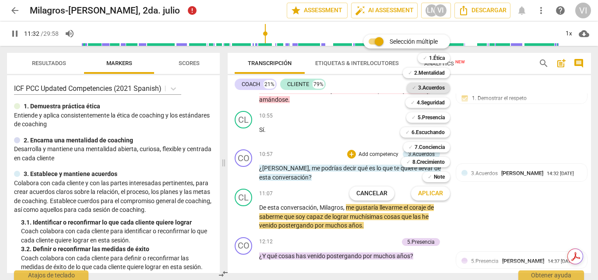
click at [433, 91] on b "3.Acuerdos" at bounding box center [431, 88] width 27 height 10
click at [431, 196] on span "Aplicar" at bounding box center [430, 193] width 25 height 9
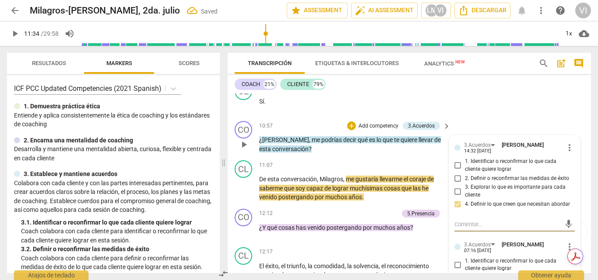
scroll to position [1279, 0]
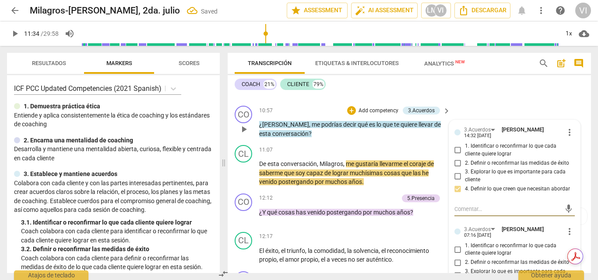
click at [455, 258] on input "2. Definir o reconfirmar las medidas de éxito" at bounding box center [458, 263] width 14 height 10
click at [12, 32] on span "play_arrow" at bounding box center [15, 33] width 10 height 10
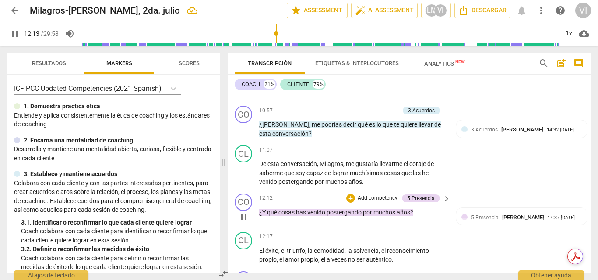
click at [383, 195] on p "Add competency" at bounding box center [378, 199] width 42 height 8
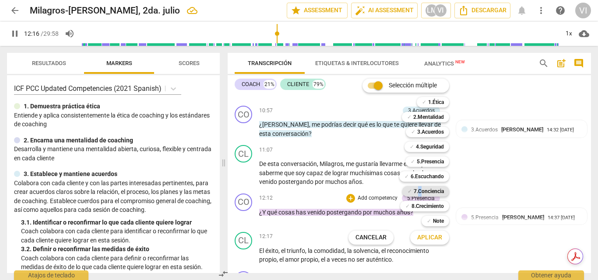
click at [419, 191] on b "7.Conciencia" at bounding box center [428, 191] width 30 height 10
click at [420, 177] on b "6.Escuchando" at bounding box center [426, 176] width 33 height 10
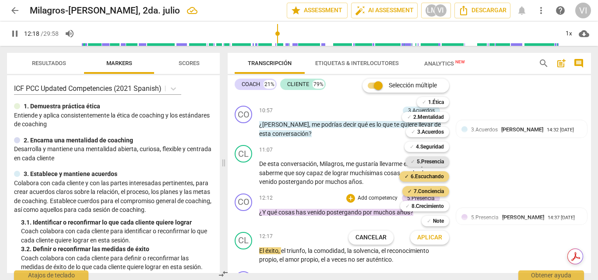
click at [424, 163] on b "5.Presencia" at bounding box center [429, 162] width 27 height 10
click at [433, 239] on span "Aplicar" at bounding box center [429, 238] width 25 height 9
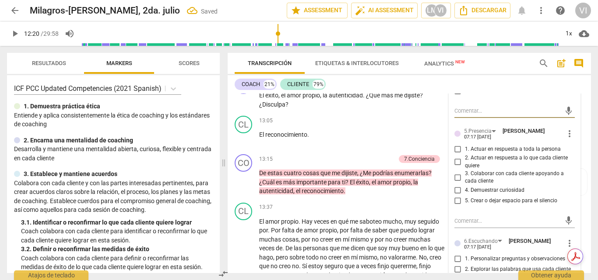
scroll to position [1455, 0]
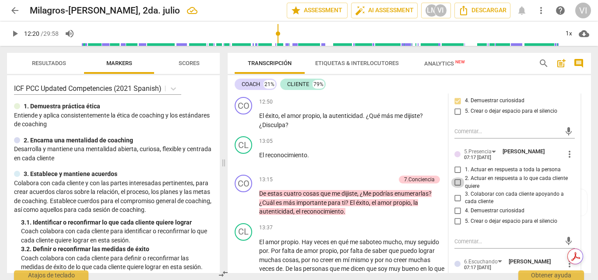
click at [457, 178] on input "2. Actuar en respuesta a lo que cada cliente quiere" at bounding box center [458, 183] width 14 height 10
click at [455, 193] on input "3. Colaborar con cada cliente apoyando a cada cliente" at bounding box center [458, 198] width 14 height 10
click at [455, 206] on input "4. Demuestrar curiosidad" at bounding box center [458, 211] width 14 height 10
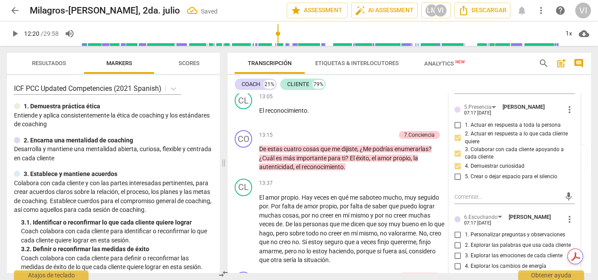
scroll to position [1542, 0]
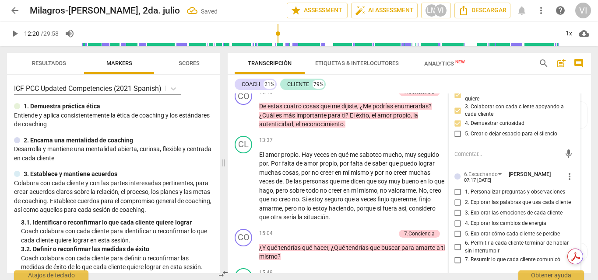
click at [456, 198] on input "2. Explorar las palabras que usa cada cliente" at bounding box center [458, 203] width 14 height 10
click at [455, 229] on input "5. Explorar cómo cada cliente se percibe" at bounding box center [458, 234] width 14 height 10
click at [455, 242] on input "6. Permitir a cada cliente terminar de hablar sin interrumpir" at bounding box center [458, 247] width 14 height 10
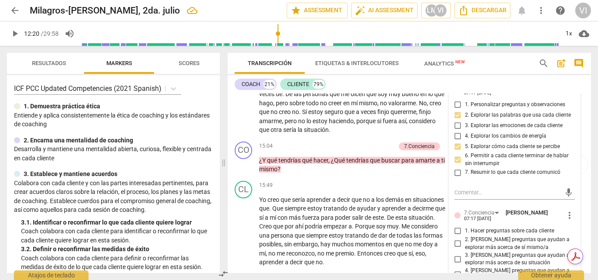
scroll to position [1673, 0]
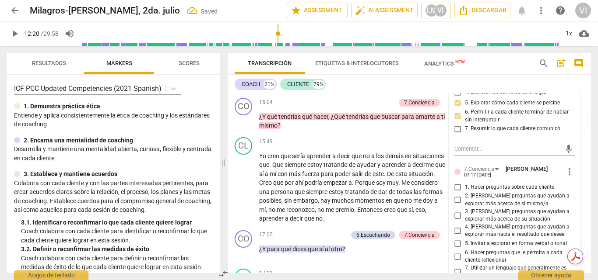
click at [455, 195] on input "2. [PERSON_NAME] preguntas que ayudan a explorar más acerca de sí mismo/a" at bounding box center [458, 200] width 14 height 10
click at [455, 226] on input "4. [PERSON_NAME] preguntas que ayudan a explorar más hacia el resultado que des…" at bounding box center [458, 231] width 14 height 10
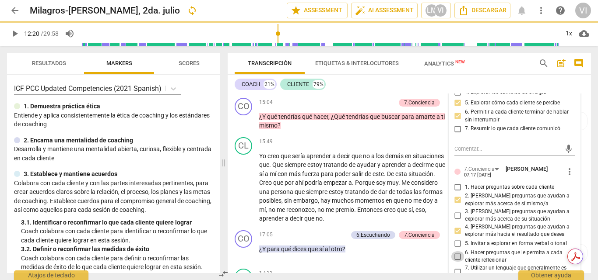
click at [458, 252] on input "6. Hacer preguntas que le permita a cada cliente reflexionar" at bounding box center [458, 257] width 14 height 10
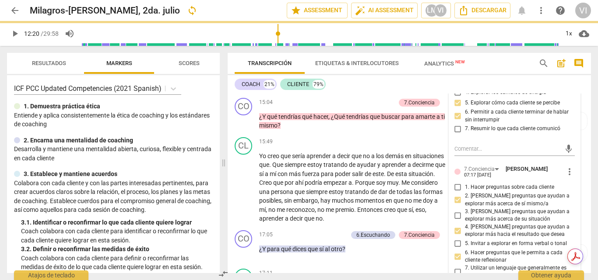
click at [15, 29] on span "play_arrow" at bounding box center [15, 33] width 10 height 10
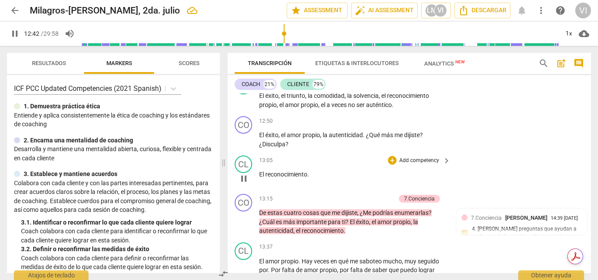
scroll to position [1441, 0]
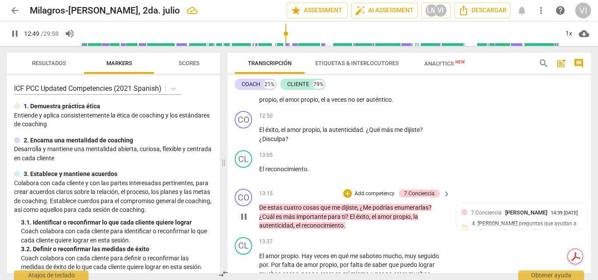
click at [372, 190] on p "Add competency" at bounding box center [374, 194] width 42 height 8
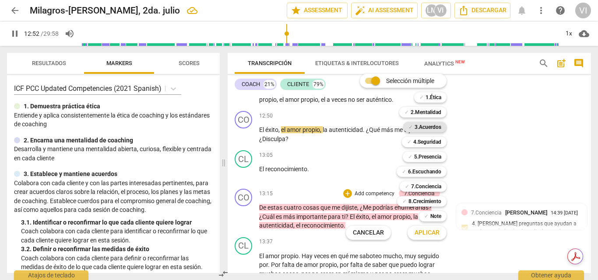
click at [420, 129] on b "3.Acuerdos" at bounding box center [427, 127] width 27 height 10
click at [429, 234] on span "Aplicar" at bounding box center [426, 233] width 25 height 9
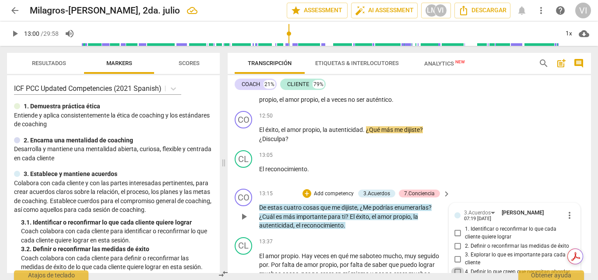
click at [456, 267] on input "4. Definir lo que creen que necesitan abordar" at bounding box center [458, 272] width 14 height 10
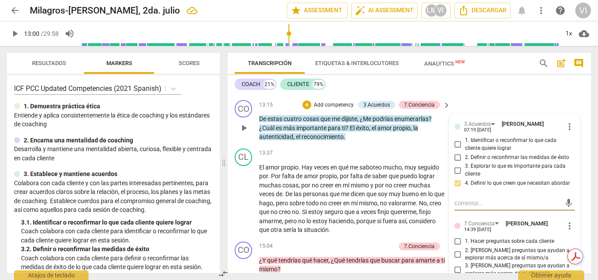
scroll to position [1528, 0]
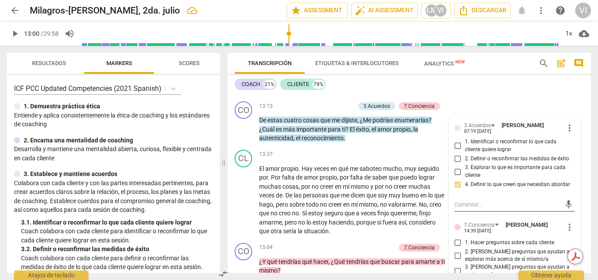
click at [13, 34] on span "play_arrow" at bounding box center [15, 33] width 10 height 10
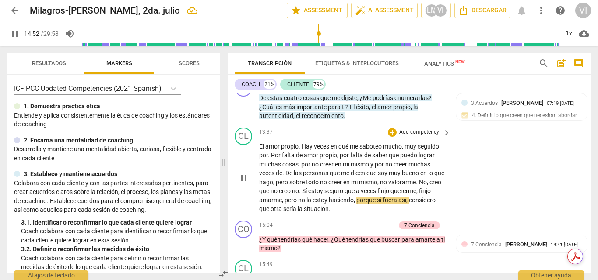
scroll to position [1572, 0]
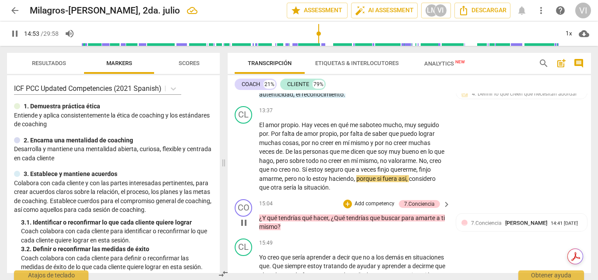
click at [372, 200] on p "Add competency" at bounding box center [374, 204] width 42 height 8
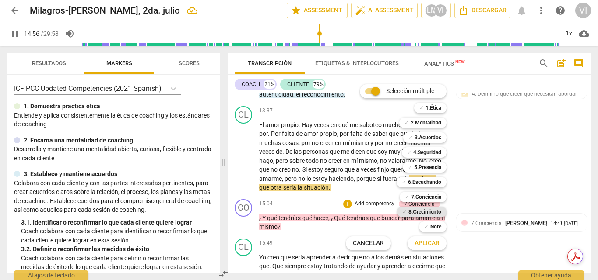
click at [431, 210] on b "8.Сrecimiento" at bounding box center [424, 212] width 33 height 10
click at [429, 245] on span "Aplicar" at bounding box center [426, 243] width 25 height 9
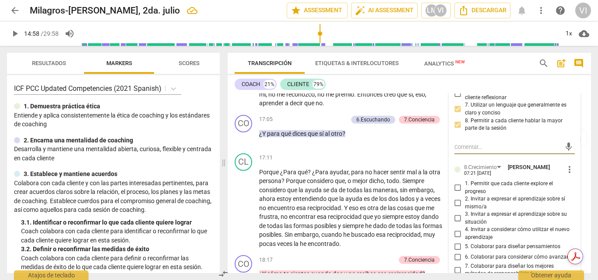
scroll to position [1803, 0]
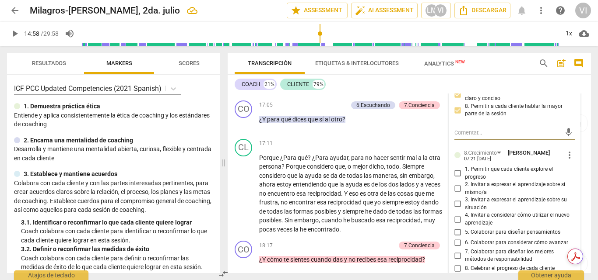
click at [456, 227] on input "5. Colaborar para diseñar pensamientos" at bounding box center [458, 232] width 14 height 10
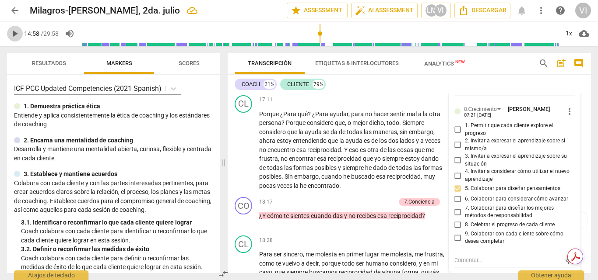
click at [12, 35] on span "play_arrow" at bounding box center [15, 33] width 10 height 10
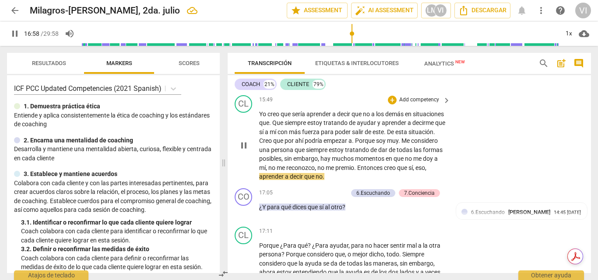
scroll to position [1716, 0]
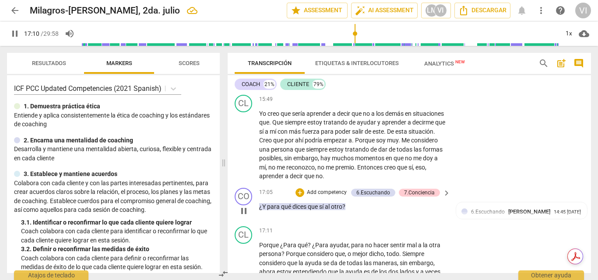
click at [330, 189] on p "Add competency" at bounding box center [327, 193] width 42 height 8
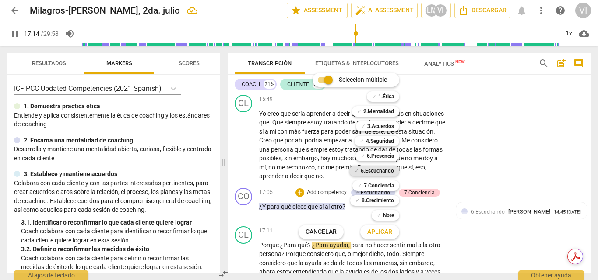
click at [381, 169] on b "6.Escuchando" at bounding box center [376, 171] width 33 height 10
click at [380, 183] on b "7.Conciencia" at bounding box center [379, 186] width 30 height 10
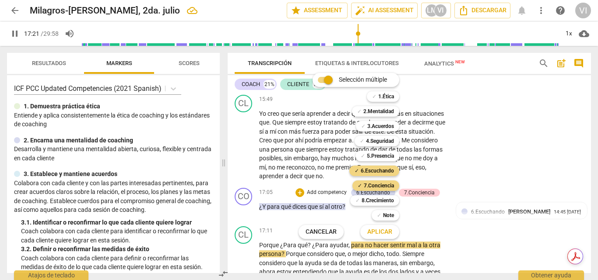
click at [384, 234] on span "Aplicar" at bounding box center [379, 232] width 25 height 9
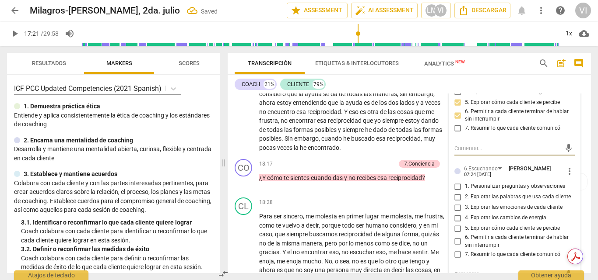
scroll to position [1901, 0]
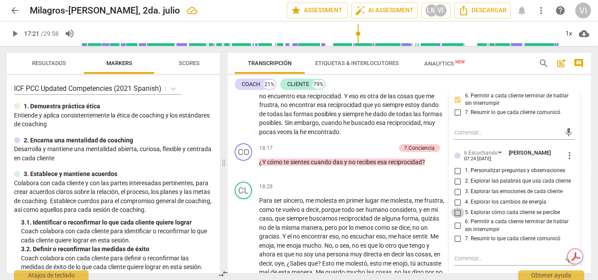
click at [455, 208] on input "5. Explorar cómo cada cliente se percibe" at bounding box center [458, 213] width 14 height 10
click at [455, 176] on input "2. Explorar las palabras que usa cada cliente" at bounding box center [458, 181] width 14 height 10
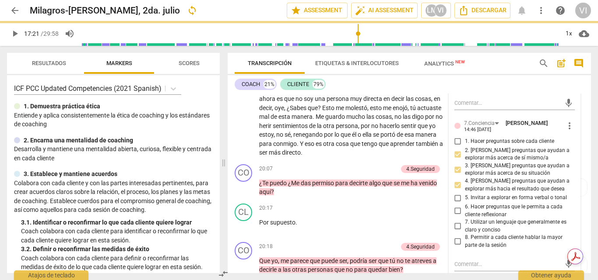
scroll to position [2207, 0]
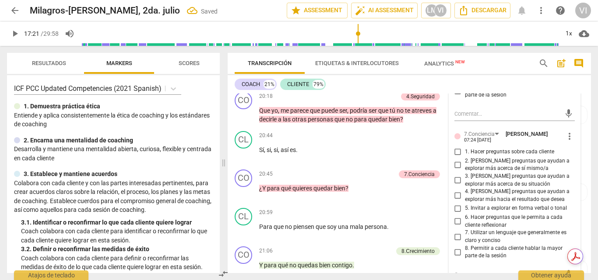
click at [454, 217] on input "6. Hacer preguntas que le permita a cada cliente reflexionar" at bounding box center [458, 222] width 14 height 10
click at [454, 203] on input "5. Invitar a explorar en forma verbal o tonal" at bounding box center [458, 208] width 14 height 10
click at [455, 175] on input "3. [PERSON_NAME] preguntas que ayudan a explorar más acerca de su situación" at bounding box center [458, 180] width 14 height 10
click at [456, 191] on input "4. [PERSON_NAME] preguntas que ayudan a explorar más hacia el resultado que des…" at bounding box center [458, 196] width 14 height 10
click at [452, 247] on input "8. Permitir a cada cliente hablar la mayor parte de la sesión" at bounding box center [458, 252] width 14 height 10
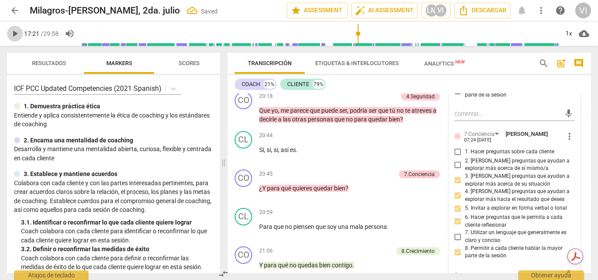
click at [17, 35] on span "play_arrow" at bounding box center [15, 33] width 10 height 10
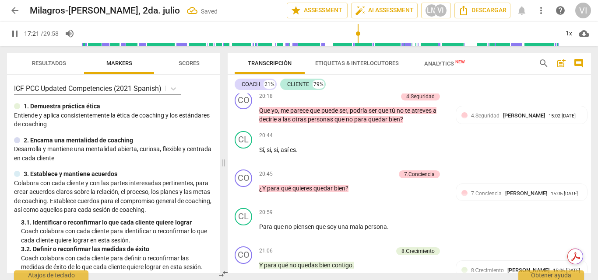
scroll to position [1827, 0]
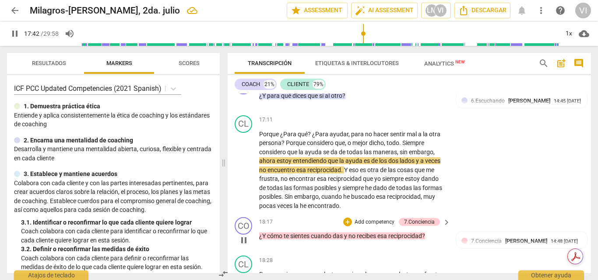
click at [388, 219] on p "Add competency" at bounding box center [374, 223] width 42 height 8
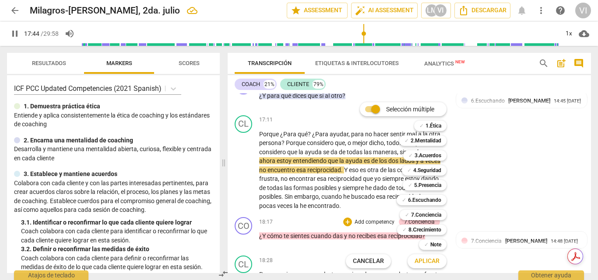
click at [436, 262] on span "Aplicar" at bounding box center [426, 261] width 25 height 9
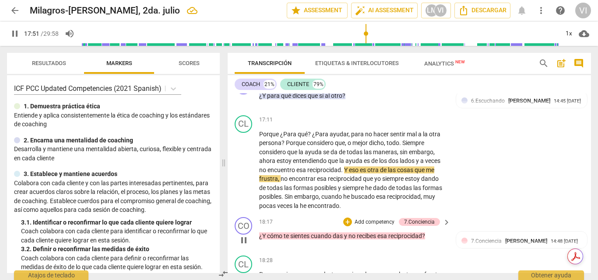
click at [374, 219] on p "Add competency" at bounding box center [374, 223] width 42 height 8
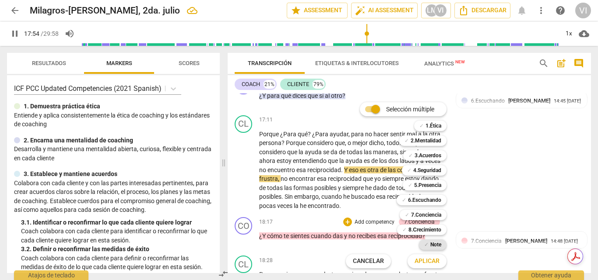
click at [435, 243] on b "Note" at bounding box center [435, 245] width 11 height 10
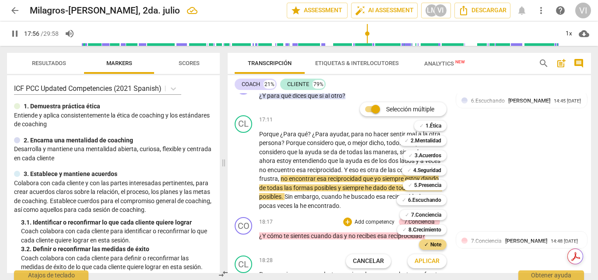
click at [428, 264] on span "Aplicar" at bounding box center [426, 261] width 25 height 9
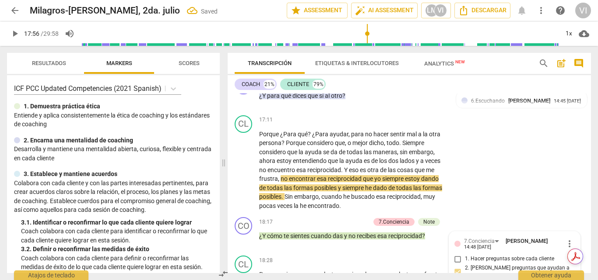
scroll to position [1989, 0]
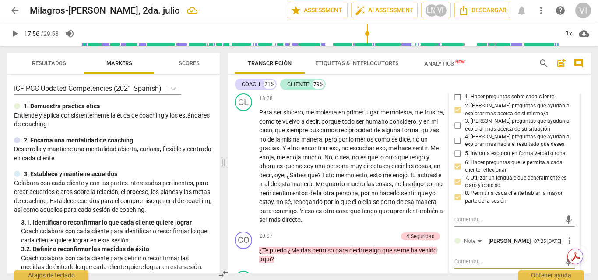
click at [471, 258] on textarea at bounding box center [507, 262] width 107 height 8
click at [12, 35] on span "play_arrow" at bounding box center [15, 33] width 10 height 10
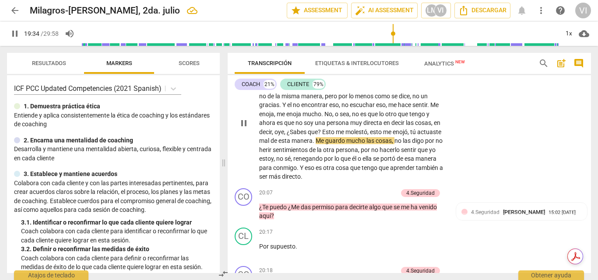
scroll to position [2033, 0]
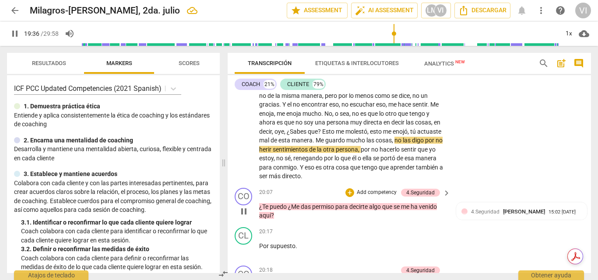
click at [376, 189] on p "Add competency" at bounding box center [377, 193] width 42 height 8
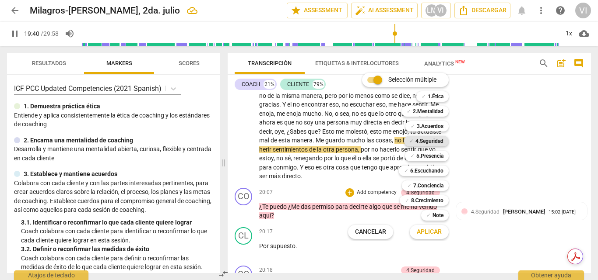
click at [434, 142] on b "4.Seguridad" at bounding box center [429, 141] width 28 height 10
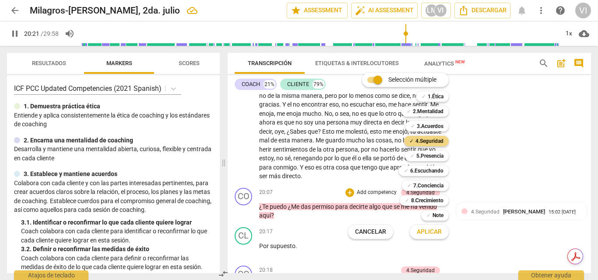
click at [427, 234] on span "Aplicar" at bounding box center [428, 232] width 25 height 9
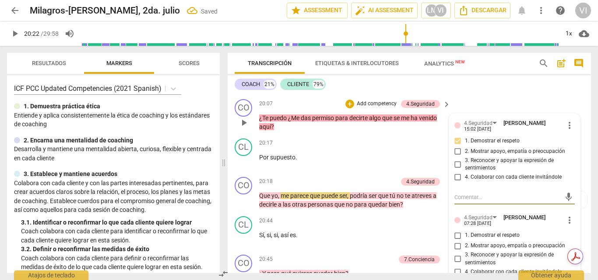
scroll to position [2164, 0]
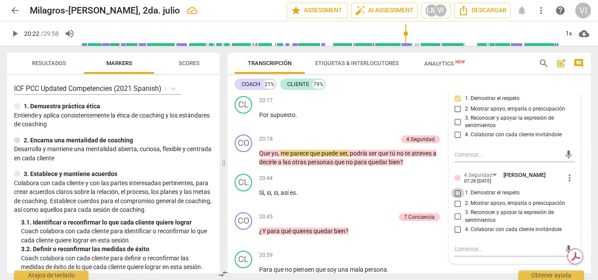
click at [455, 188] on input "1. Demostrar el respeto" at bounding box center [458, 193] width 14 height 10
click at [14, 35] on span "play_arrow" at bounding box center [15, 33] width 10 height 10
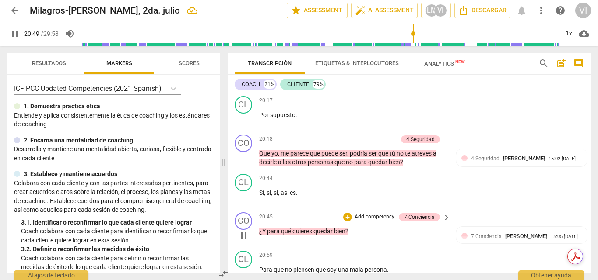
click at [377, 213] on p "Add competency" at bounding box center [374, 217] width 42 height 8
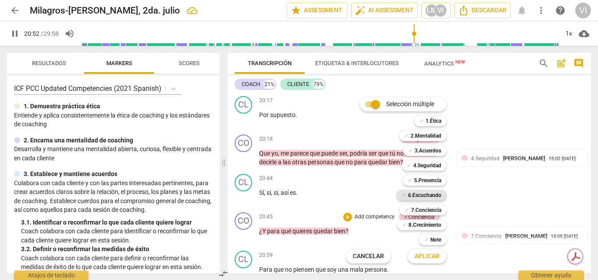
click at [434, 196] on b "6.Escuchando" at bounding box center [424, 195] width 33 height 10
click at [432, 209] on b "7.Conciencia" at bounding box center [426, 210] width 30 height 10
click at [425, 227] on b "8.Сrecimiento" at bounding box center [424, 225] width 33 height 10
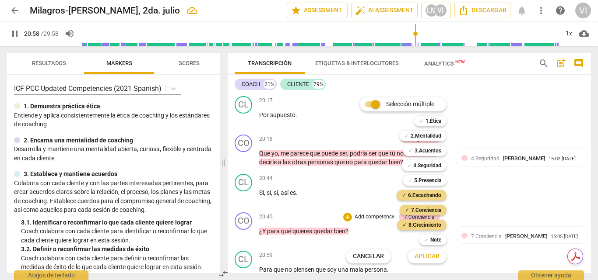
click at [428, 258] on span "Aplicar" at bounding box center [426, 256] width 25 height 9
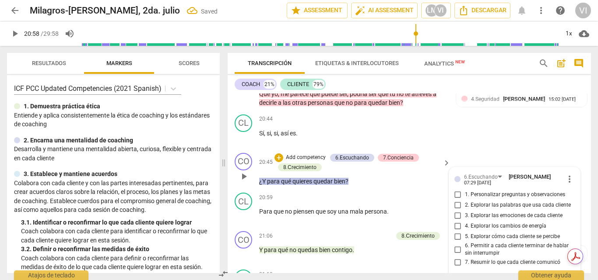
scroll to position [2242, 0]
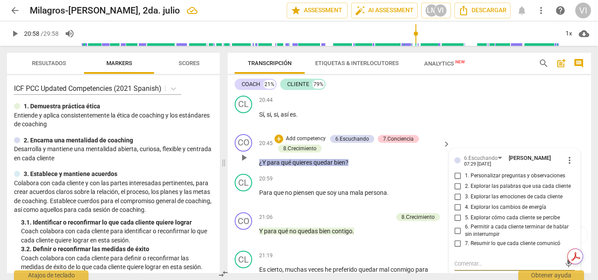
click at [456, 213] on input "5. Explorar cómo cada cliente se percibe" at bounding box center [458, 218] width 14 height 10
click at [456, 192] on input "3. Explorar las emociones de cada cliente" at bounding box center [458, 197] width 14 height 10
click at [455, 182] on input "2. Explorar las palabras que usa cada cliente" at bounding box center [458, 187] width 14 height 10
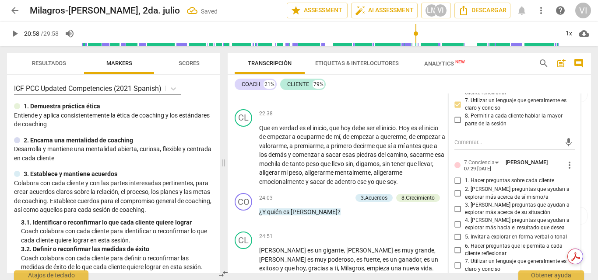
scroll to position [2549, 0]
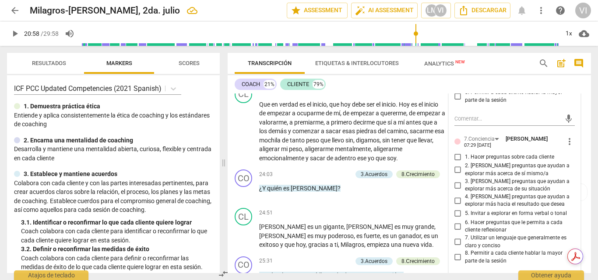
click at [458, 165] on input "2. [PERSON_NAME] preguntas que ayudan a explorar más acerca de sí mismo/a" at bounding box center [458, 170] width 14 height 10
click at [455, 180] on input "3. [PERSON_NAME] preguntas que ayudan a explorar más acerca de su situación" at bounding box center [458, 185] width 14 height 10
click at [457, 196] on input "4. [PERSON_NAME] preguntas que ayudan a explorar más hacia el resultado que des…" at bounding box center [458, 201] width 14 height 10
click at [457, 221] on input "6. Hacer preguntas que le permita a cada cliente reflexionar" at bounding box center [458, 226] width 14 height 10
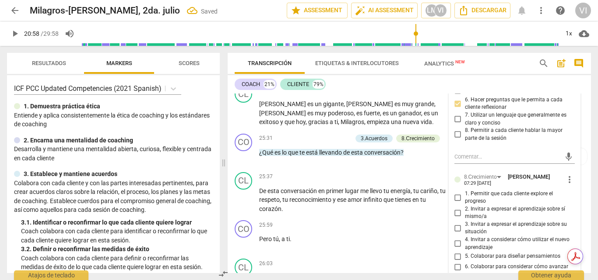
scroll to position [2680, 0]
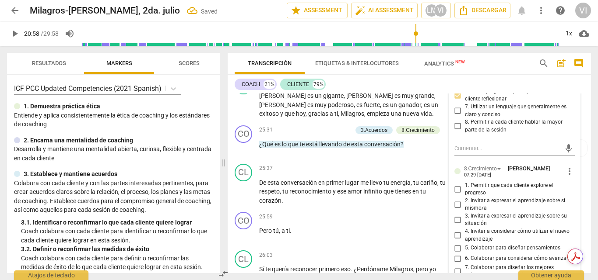
click at [453, 243] on input "5. Colaborar para diseñar pensamientos" at bounding box center [458, 248] width 14 height 10
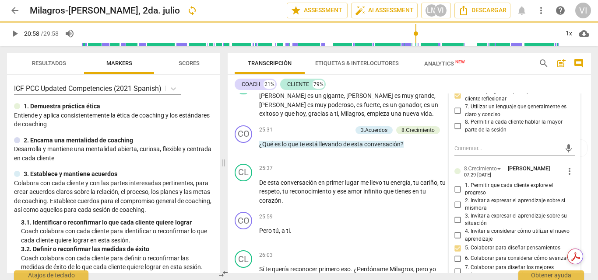
click at [455, 254] on input "6. Colaborar para considerar cómo avanzar" at bounding box center [458, 259] width 14 height 10
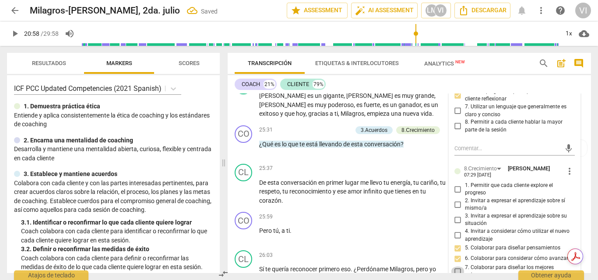
click at [457, 267] on input "7. Colaborar para diseñar los mejores métodos de responsabilidad" at bounding box center [458, 272] width 14 height 10
click at [14, 35] on span "play_arrow" at bounding box center [15, 33] width 10 height 10
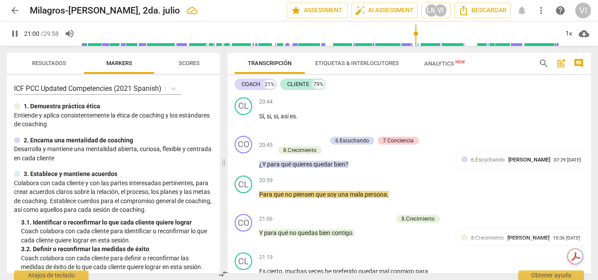
scroll to position [2214, 0]
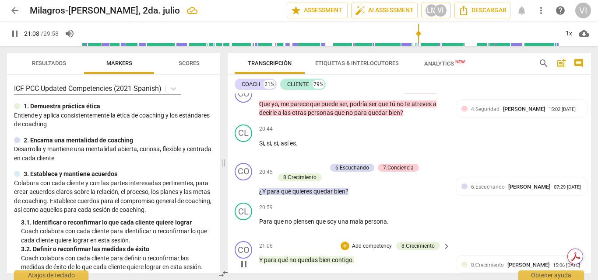
click at [374, 243] on p "Add competency" at bounding box center [372, 247] width 42 height 8
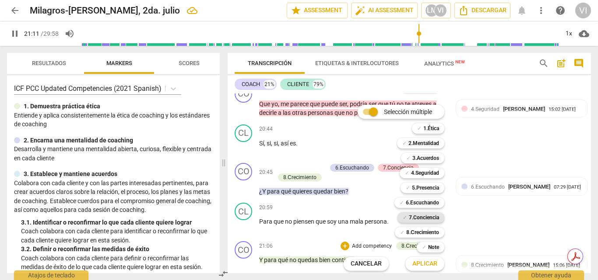
click at [423, 219] on b "7.Conciencia" at bounding box center [424, 218] width 30 height 10
click at [423, 234] on b "8.Сrecimiento" at bounding box center [422, 232] width 33 height 10
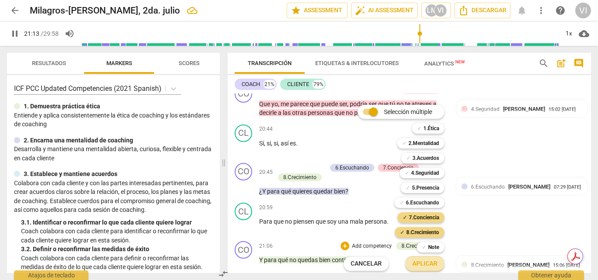
click at [428, 266] on span "Aplicar" at bounding box center [424, 264] width 25 height 9
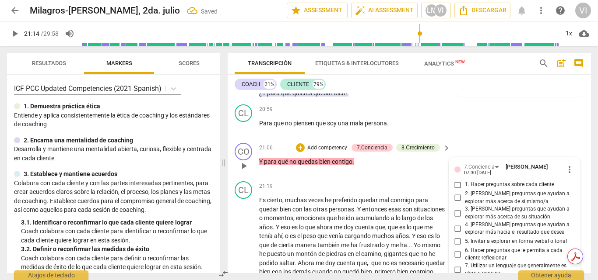
scroll to position [2312, 0]
click at [455, 249] on input "6. Hacer preguntas que le permita a cada cliente reflexionar" at bounding box center [458, 254] width 14 height 10
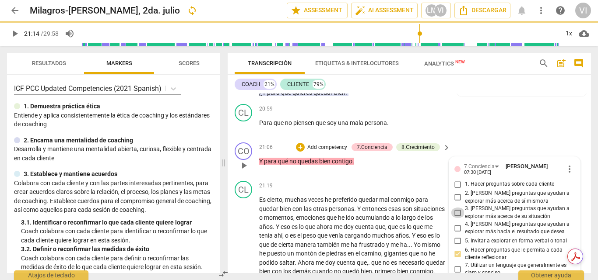
click at [455, 208] on input "3. [PERSON_NAME] preguntas que ayudan a explorar más acerca de su situación" at bounding box center [458, 213] width 14 height 10
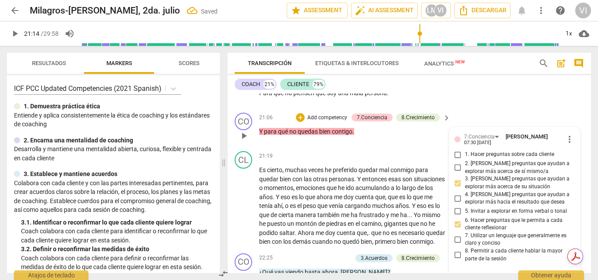
scroll to position [2356, 0]
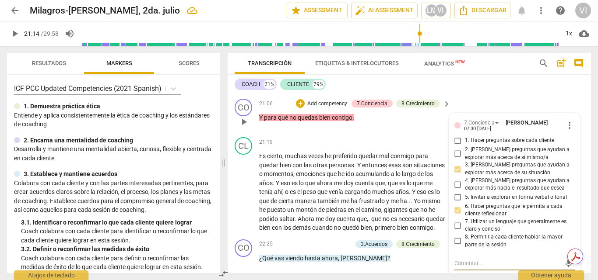
click at [462, 259] on textarea at bounding box center [507, 263] width 107 height 8
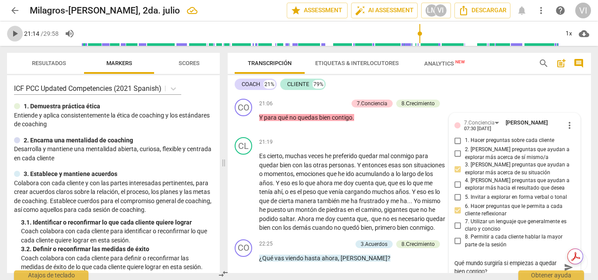
click at [13, 33] on span "play_arrow" at bounding box center [15, 33] width 10 height 10
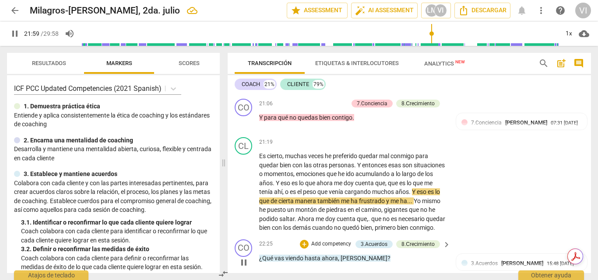
click at [334, 241] on p "Add competency" at bounding box center [331, 245] width 42 height 8
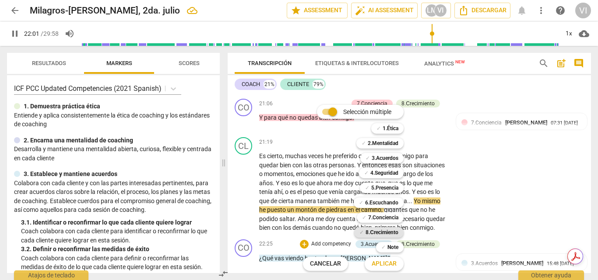
click at [372, 234] on b "8.Сrecimiento" at bounding box center [381, 232] width 33 height 10
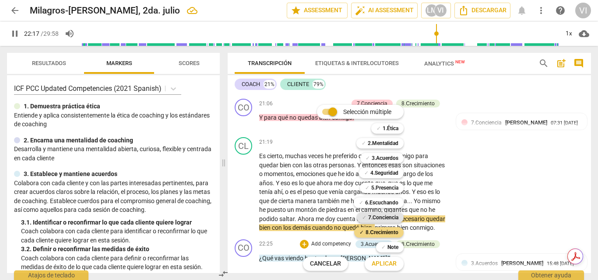
click at [381, 218] on b "7.Conciencia" at bounding box center [383, 218] width 30 height 10
click at [385, 266] on span "Aplicar" at bounding box center [383, 264] width 25 height 9
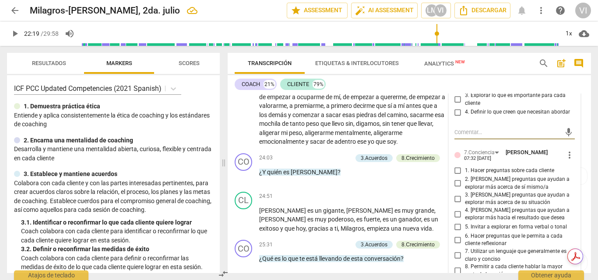
scroll to position [2575, 0]
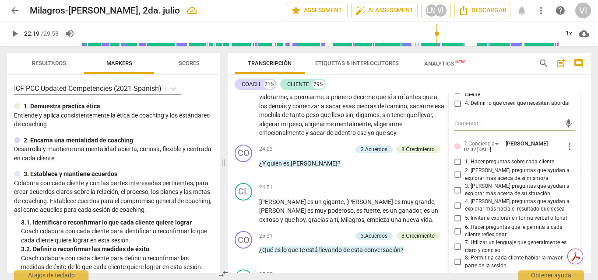
click at [454, 200] on input "4. [PERSON_NAME] preguntas que ayudan a explorar más hacia el resultado que des…" at bounding box center [458, 205] width 14 height 10
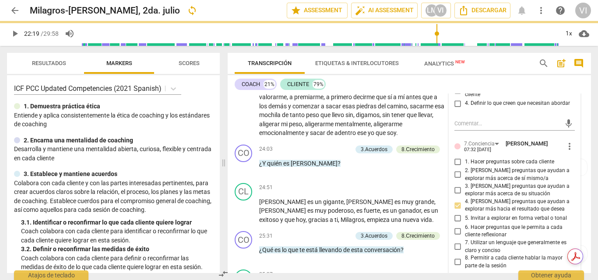
click at [456, 185] on input "3. [PERSON_NAME] preguntas que ayudan a explorar más acerca de su situación" at bounding box center [458, 190] width 14 height 10
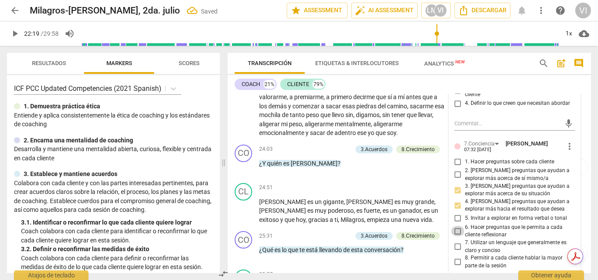
click at [456, 226] on input "6. Hacer preguntas que le permita a cada cliente reflexionar" at bounding box center [458, 231] width 14 height 10
click at [456, 257] on input "8. Permitir a cada cliente hablar la mayor parte de la sesión" at bounding box center [458, 262] width 14 height 10
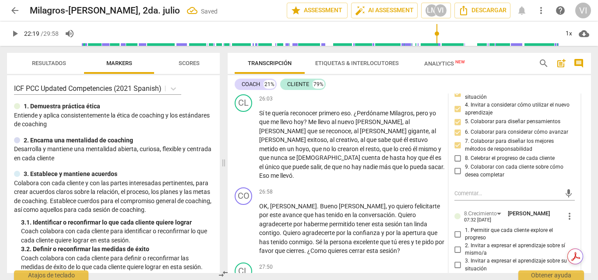
scroll to position [2925, 0]
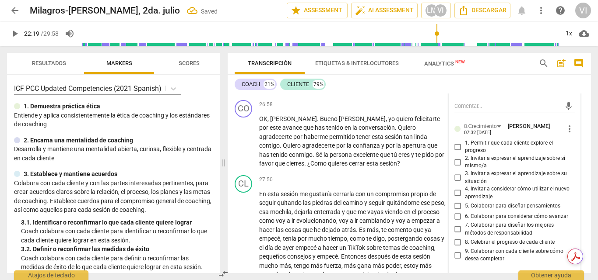
click at [457, 142] on input "1. Permitir que cada cliente explore el progreso" at bounding box center [458, 147] width 14 height 10
click at [457, 157] on input "2. Invitar a expresar el aprendizaje sobre sí mismo/a" at bounding box center [458, 162] width 14 height 10
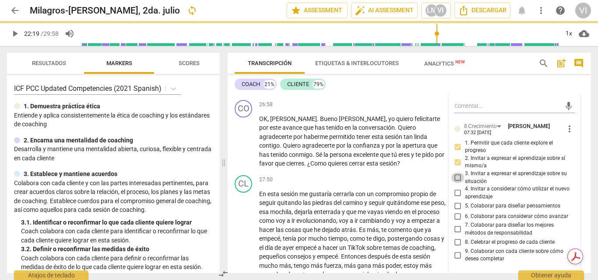
click at [456, 173] on input "3. Invitar a expresar el aprendizaje sobre su situación" at bounding box center [458, 178] width 14 height 10
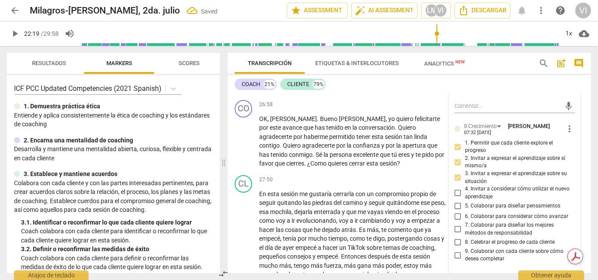
click at [456, 201] on input "5. Colaborar para diseñar pensamientos" at bounding box center [458, 206] width 14 height 10
click at [455, 250] on input "9. Colaborar con cada cliente sobre cómo desea completar" at bounding box center [458, 255] width 14 height 10
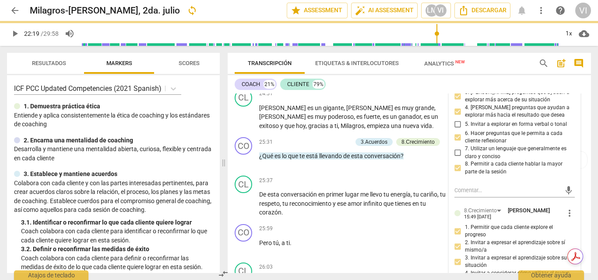
scroll to position [2663, 0]
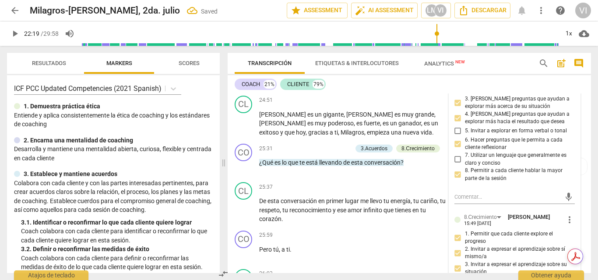
click at [14, 36] on span "play_arrow" at bounding box center [15, 33] width 10 height 10
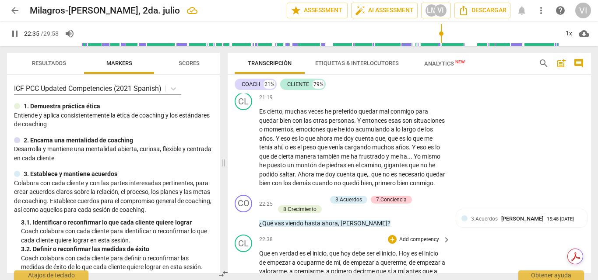
scroll to position [2400, 0]
click at [299, 196] on p "Add competency" at bounding box center [306, 200] width 42 height 8
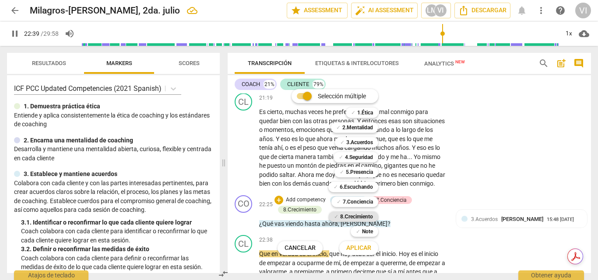
click at [363, 214] on b "8.Сrecimiento" at bounding box center [356, 217] width 33 height 10
click at [359, 246] on span "Aplicar" at bounding box center [358, 248] width 25 height 9
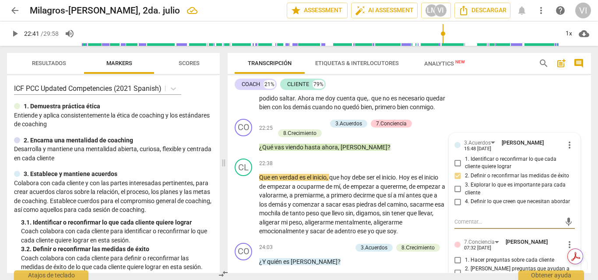
scroll to position [2445, 0]
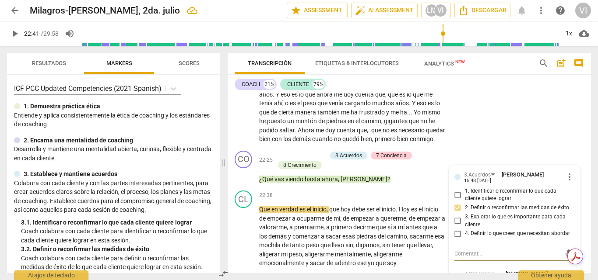
click at [13, 34] on span "play_arrow" at bounding box center [15, 33] width 10 height 10
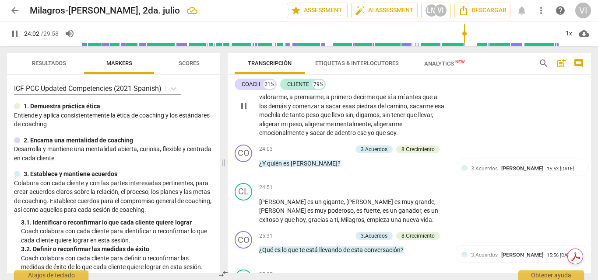
scroll to position [2576, 0]
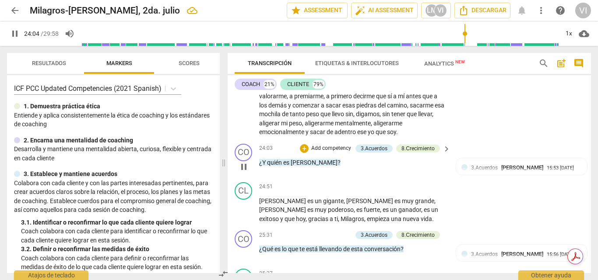
click at [335, 145] on p "Add competency" at bounding box center [331, 149] width 42 height 8
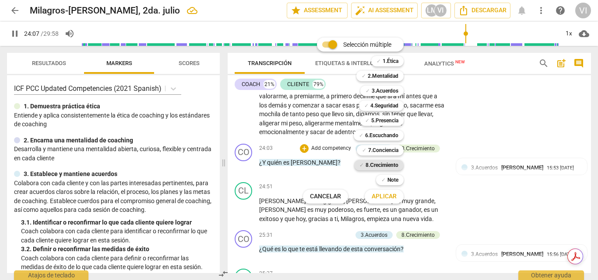
click at [385, 167] on b "8.Сrecimiento" at bounding box center [381, 165] width 33 height 10
click at [380, 197] on span "Aplicar" at bounding box center [383, 196] width 25 height 9
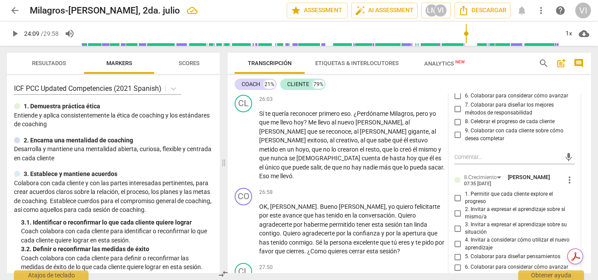
scroll to position [2839, 0]
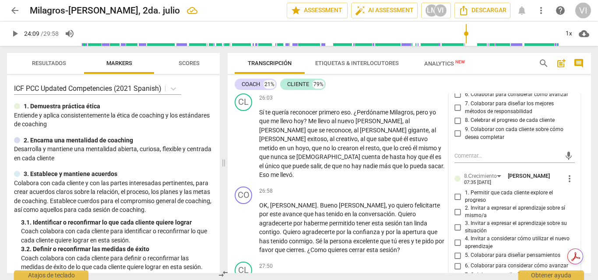
click at [454, 207] on input "2. Invitar a expresar el aprendizaje sobre sí mismo/a" at bounding box center [458, 212] width 14 height 10
click at [455, 261] on input "6. Colaborar para considerar cómo avanzar" at bounding box center [458, 266] width 14 height 10
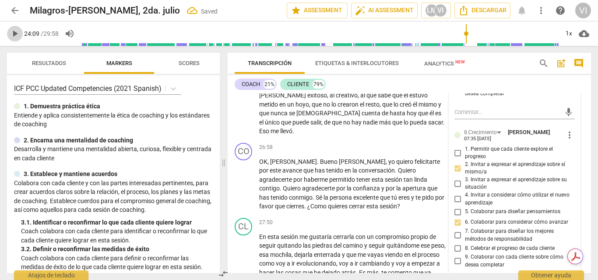
click at [13, 34] on span "play_arrow" at bounding box center [15, 33] width 10 height 10
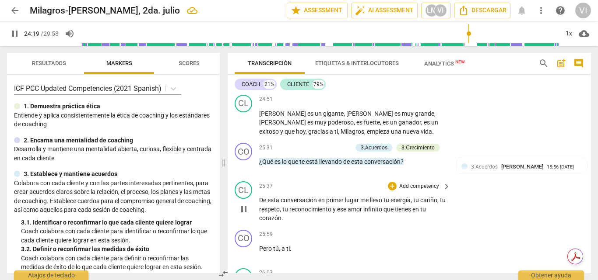
scroll to position [2620, 0]
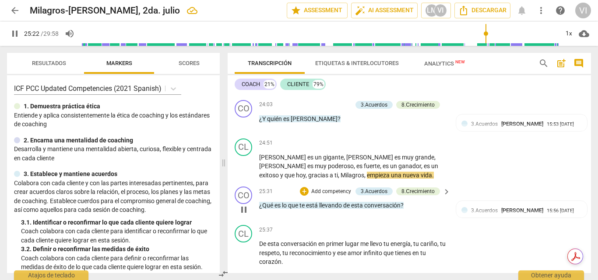
click at [342, 188] on p "Add competency" at bounding box center [331, 192] width 42 height 8
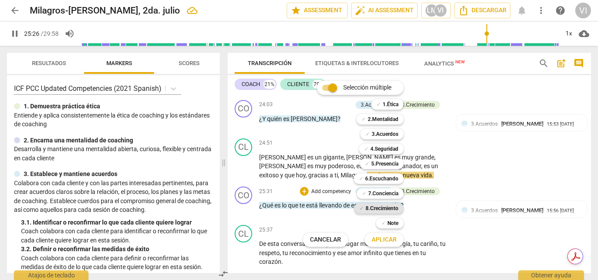
click at [390, 207] on b "8.Сrecimiento" at bounding box center [381, 208] width 33 height 10
click at [387, 240] on span "Aplicar" at bounding box center [383, 240] width 25 height 9
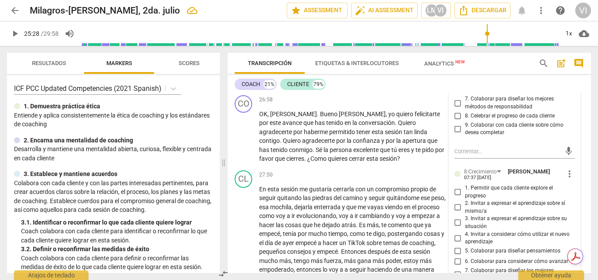
scroll to position [2926, 0]
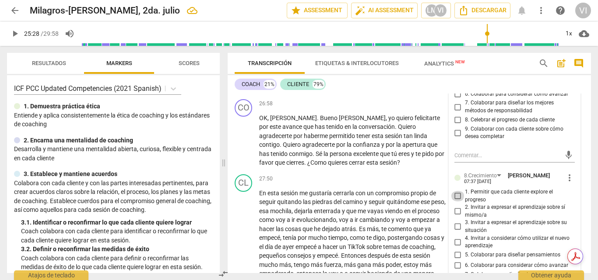
click at [458, 191] on input "1. Permitir que cada cliente explore el progreso" at bounding box center [458, 196] width 14 height 10
click at [456, 206] on input "2. Invitar a expresar el aprendizaje sobre sí mismo/a" at bounding box center [458, 211] width 14 height 10
click at [458, 222] on input "3. Invitar a expresar el aprendizaje sobre su situación" at bounding box center [458, 227] width 14 height 10
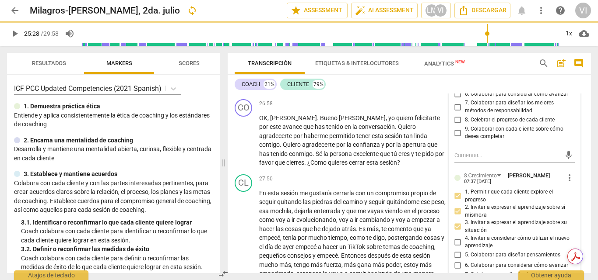
click at [457, 237] on input "4. Invitar a considerar cómo utilizar el nuevo aprendizaje" at bounding box center [458, 242] width 14 height 10
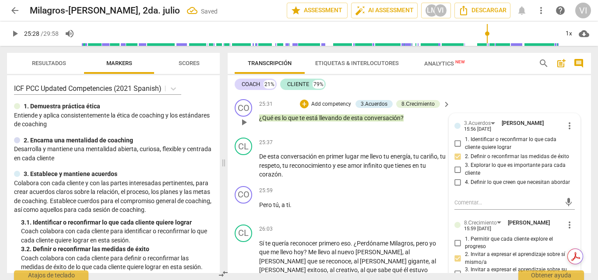
scroll to position [2664, 0]
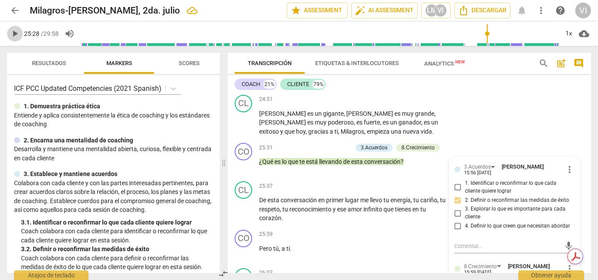
click at [13, 33] on span "play_arrow" at bounding box center [15, 33] width 10 height 10
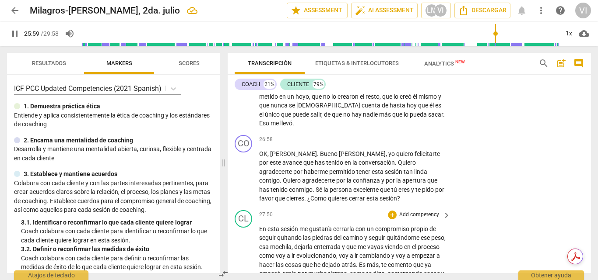
scroll to position [2882, 0]
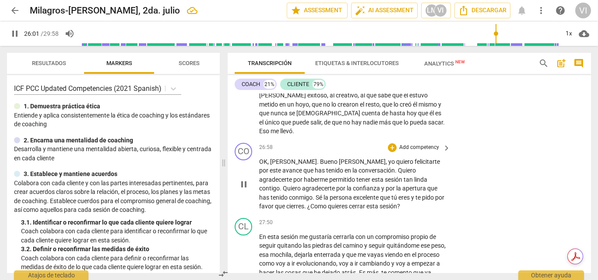
click at [420, 144] on p "Add competency" at bounding box center [419, 148] width 42 height 8
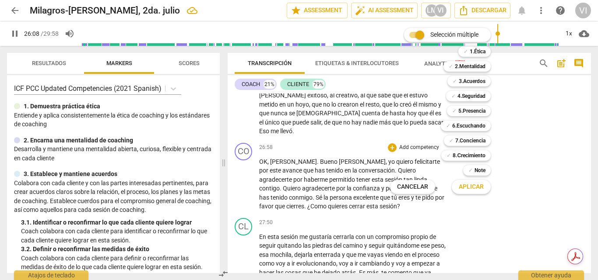
click at [530, 155] on div at bounding box center [299, 140] width 598 height 280
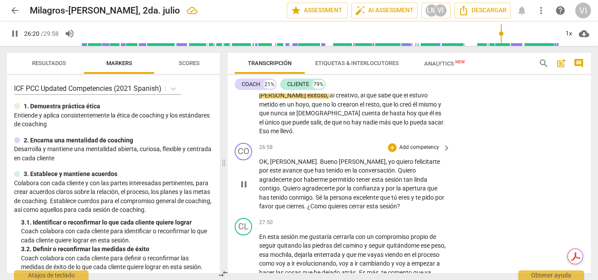
click at [423, 144] on p "Add competency" at bounding box center [419, 148] width 42 height 8
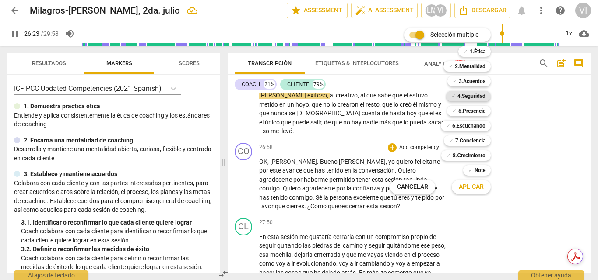
click at [475, 98] on b "4.Seguridad" at bounding box center [471, 96] width 28 height 10
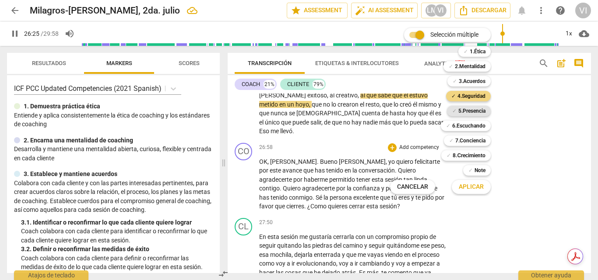
click at [475, 111] on b "5.Presencia" at bounding box center [471, 111] width 27 height 10
click at [463, 189] on span "Aplicar" at bounding box center [470, 187] width 25 height 9
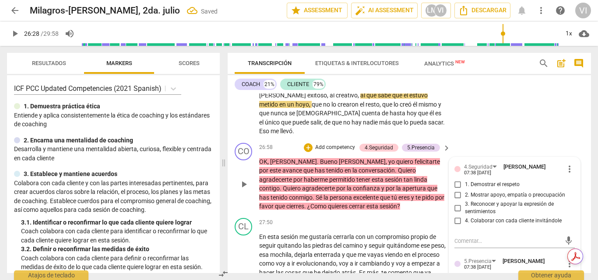
click at [327, 143] on div "+ Add competency" at bounding box center [330, 147] width 52 height 9
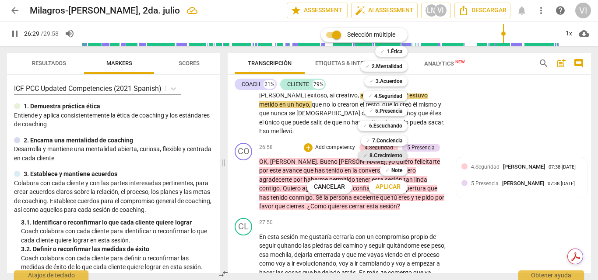
click at [388, 157] on b "8.Сrecimiento" at bounding box center [385, 155] width 33 height 10
click at [388, 188] on span "Aplicar" at bounding box center [387, 187] width 25 height 9
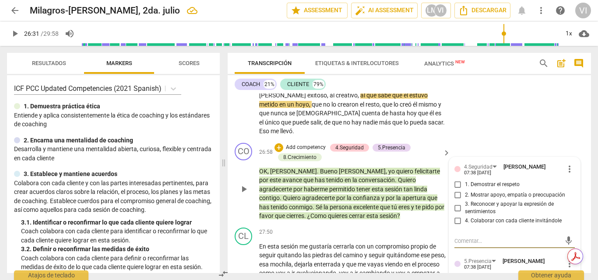
click at [454, 180] on input "1. Demostrar el respeto" at bounding box center [458, 185] width 14 height 10
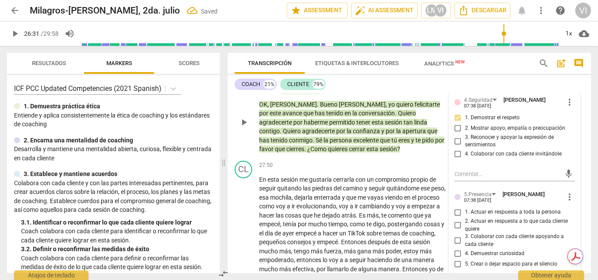
scroll to position [2970, 0]
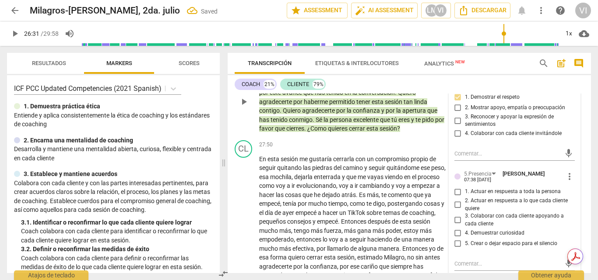
click at [455, 187] on input "1. Actuar en respuesta a toda la persona" at bounding box center [458, 192] width 14 height 10
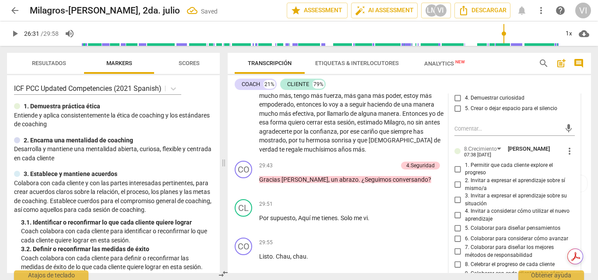
scroll to position [3110, 0]
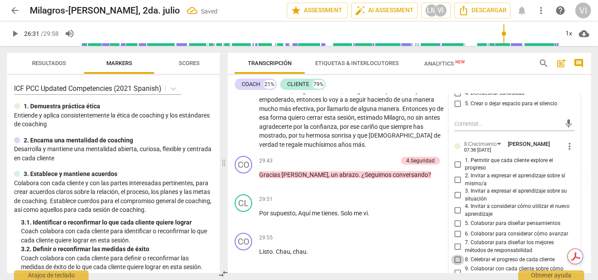
click at [454, 255] on input "8. Celebrar el progreso de cada cliente" at bounding box center [458, 260] width 14 height 10
click at [457, 268] on input "9. Colaborar con cada cliente sobre cómo desea completar" at bounding box center [458, 273] width 14 height 10
click at [14, 35] on span "play_arrow" at bounding box center [15, 33] width 10 height 10
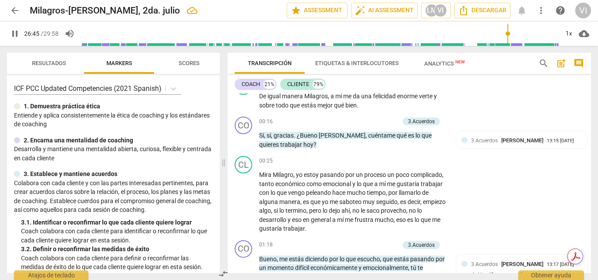
scroll to position [0, 0]
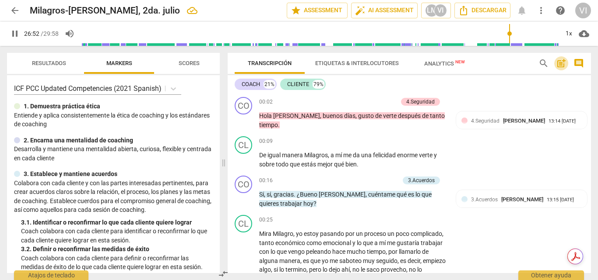
click at [560, 66] on span "post_add" at bounding box center [561, 63] width 10 height 10
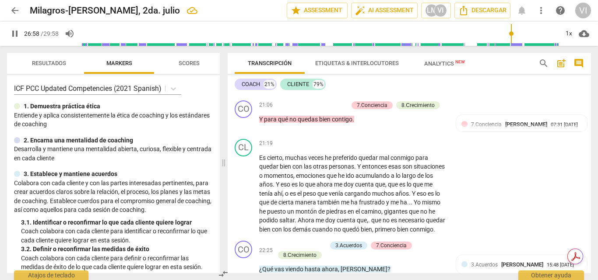
scroll to position [2040, 0]
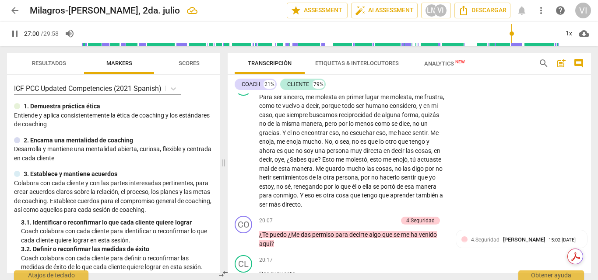
click at [562, 65] on span "post_add" at bounding box center [561, 63] width 10 height 10
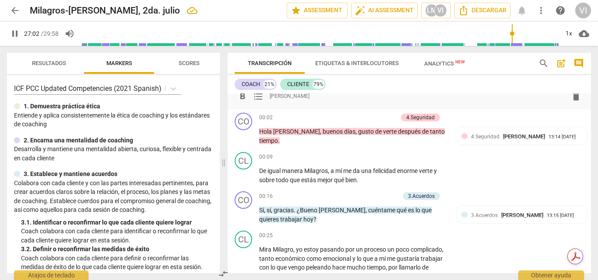
click at [330, 95] on div "format_bold format_list_bulleted [PERSON_NAME] delete" at bounding box center [408, 96] width 349 height 16
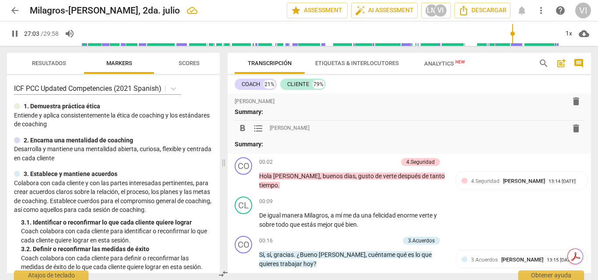
scroll to position [0, 0]
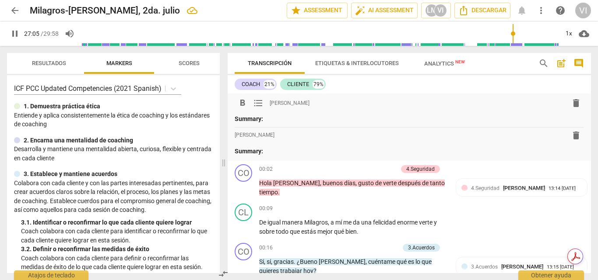
click at [266, 120] on p "Summary:" at bounding box center [408, 119] width 349 height 9
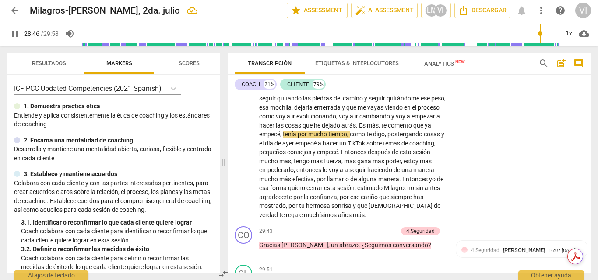
scroll to position [41, 0]
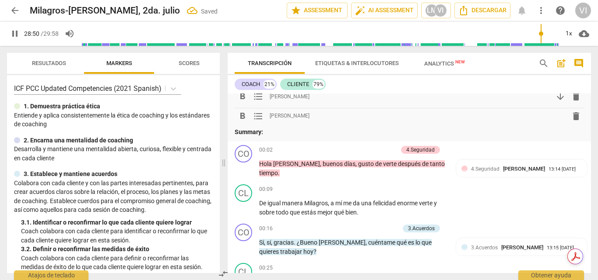
click at [574, 119] on span "delete" at bounding box center [575, 116] width 10 height 10
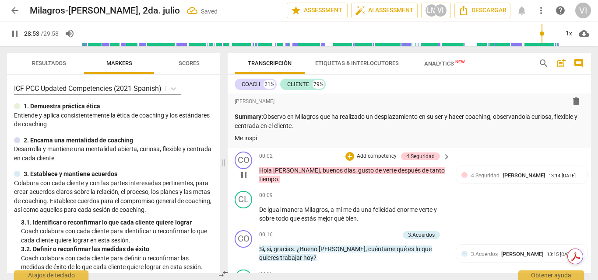
scroll to position [0, 0]
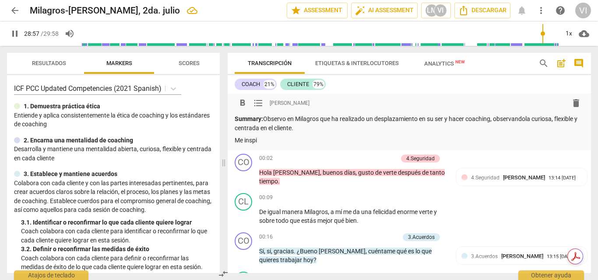
click at [259, 140] on p "Me inspi" at bounding box center [408, 140] width 349 height 9
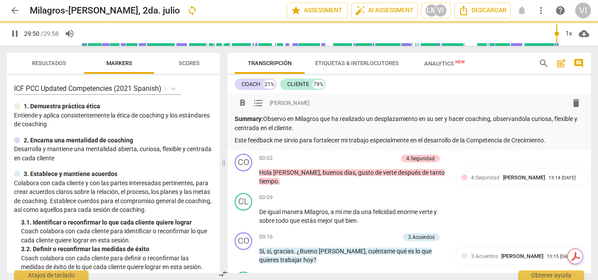
scroll to position [3157, 0]
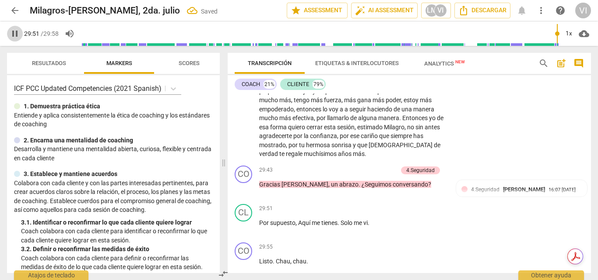
click at [12, 31] on span "pause" at bounding box center [15, 33] width 10 height 10
